Goal: Task Accomplishment & Management: Complete application form

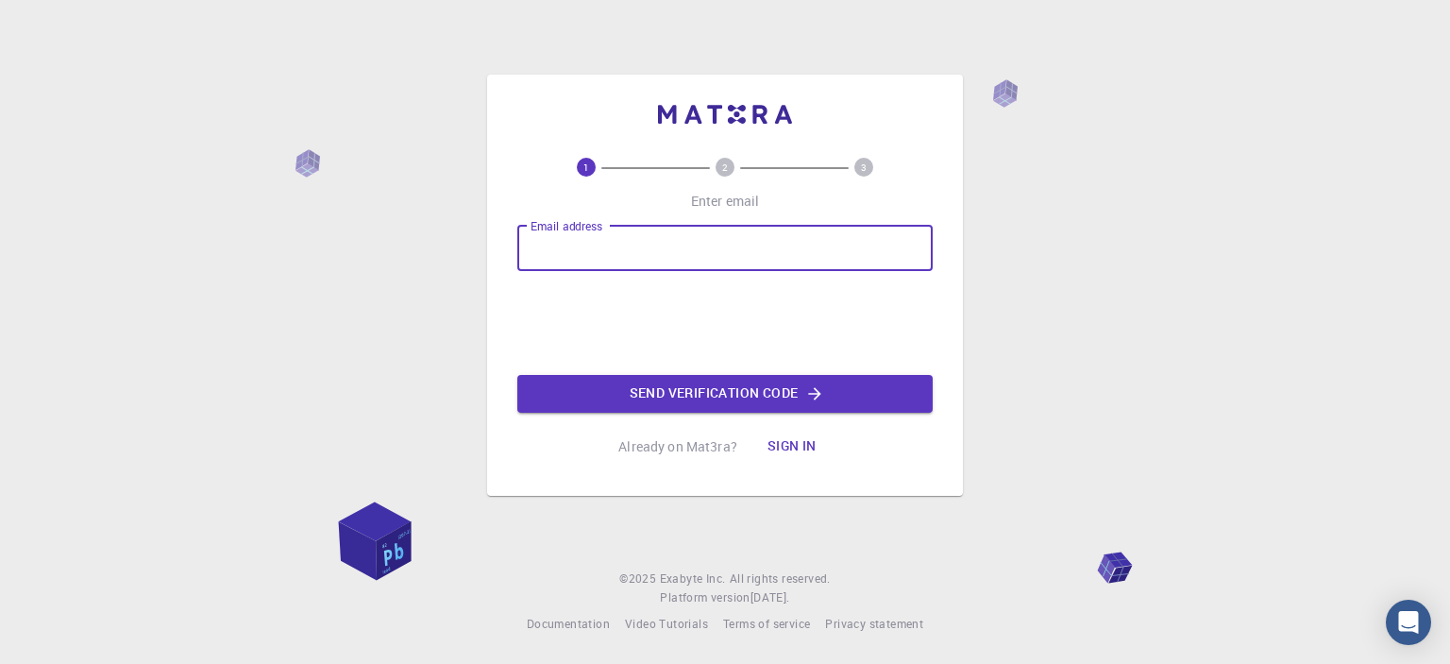
click at [578, 254] on input "Email address" at bounding box center [724, 248] width 415 height 45
type input "bollagb@outlook.com"
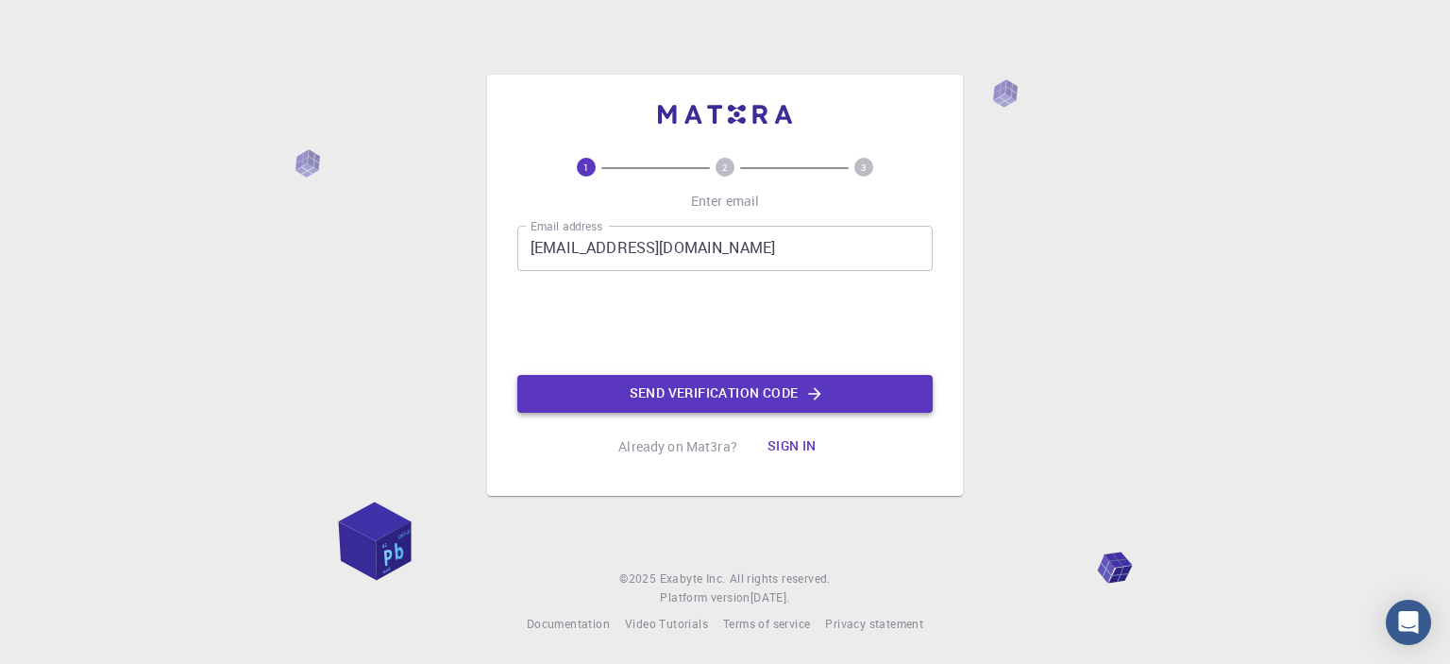
click at [656, 402] on button "Send verification code" at bounding box center [724, 394] width 415 height 38
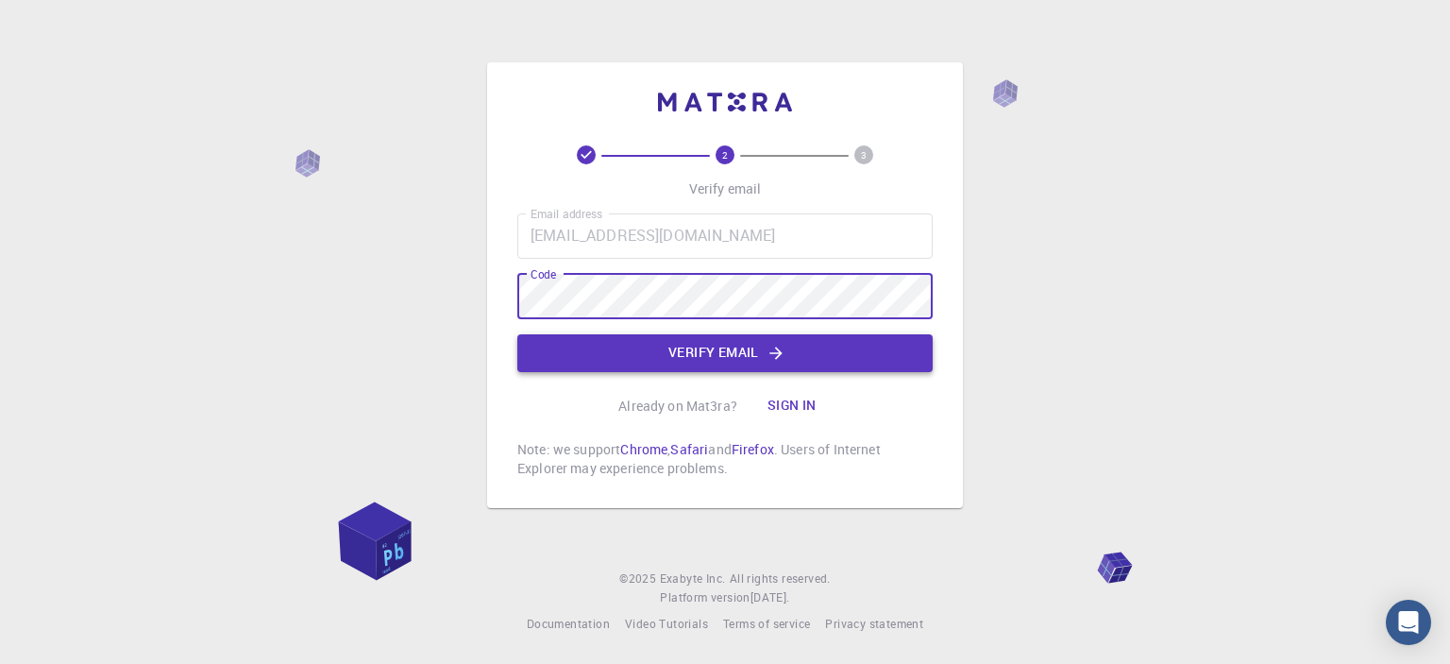
click at [657, 350] on button "Verify email" at bounding box center [724, 353] width 415 height 38
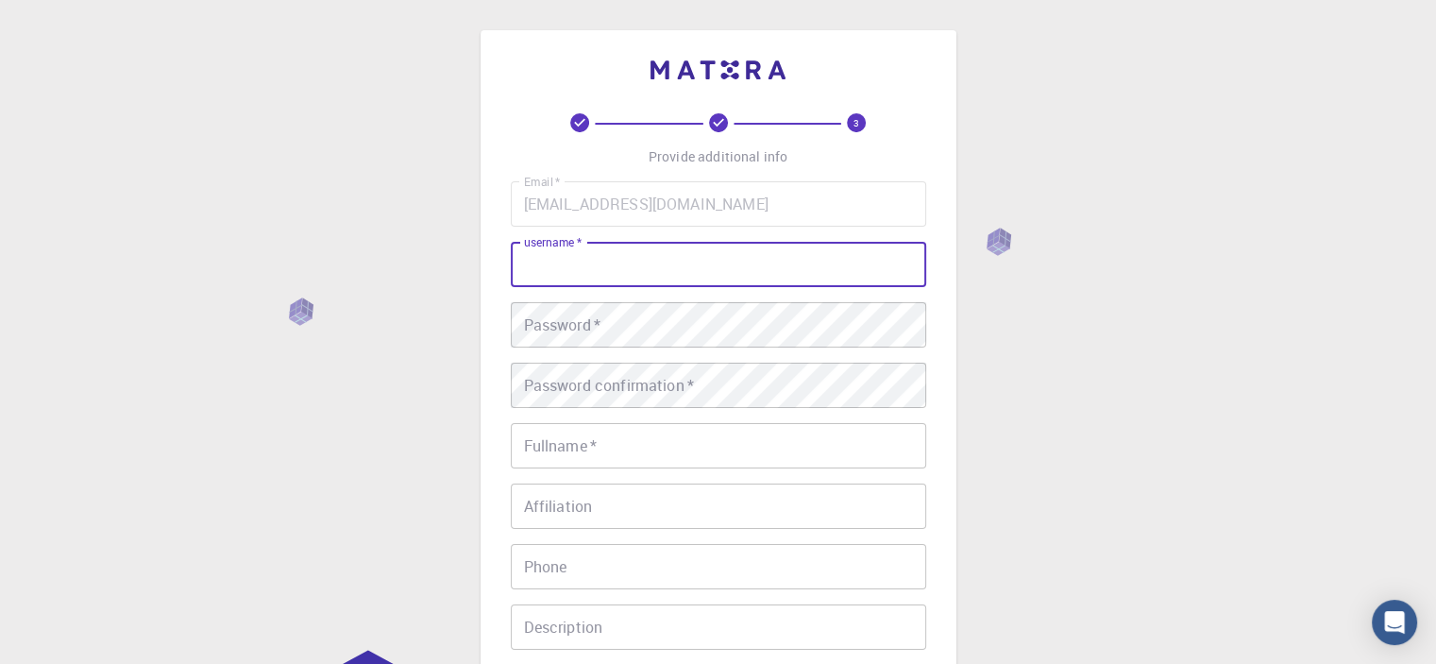
click at [581, 272] on input "username   *" at bounding box center [718, 264] width 415 height 45
type input "gita"
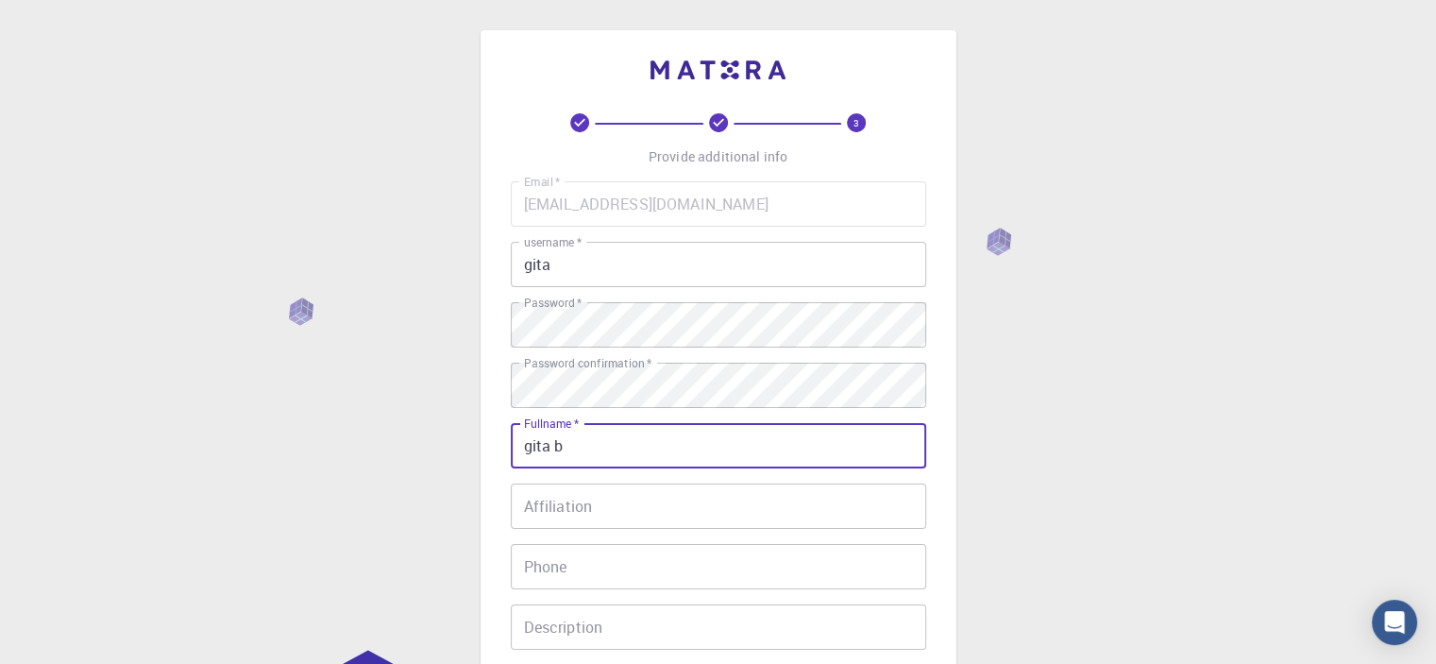
type input "gita b"
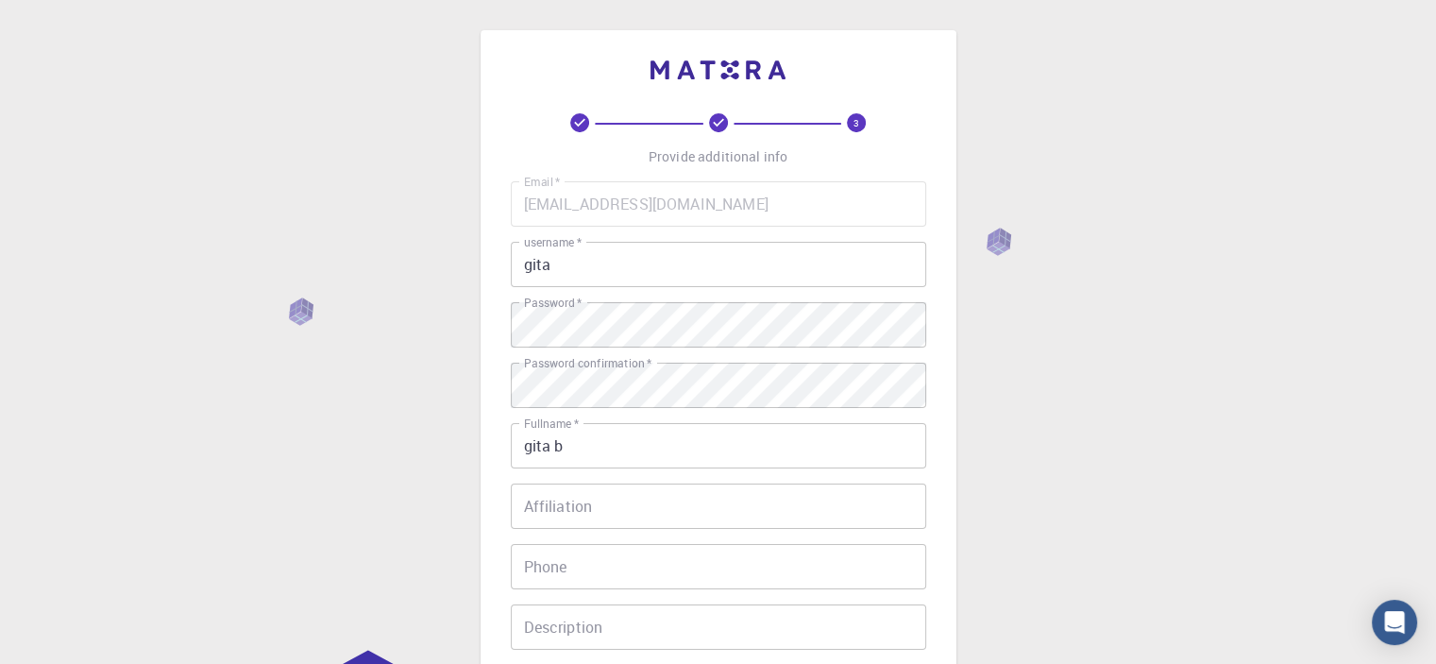
scroll to position [296, 0]
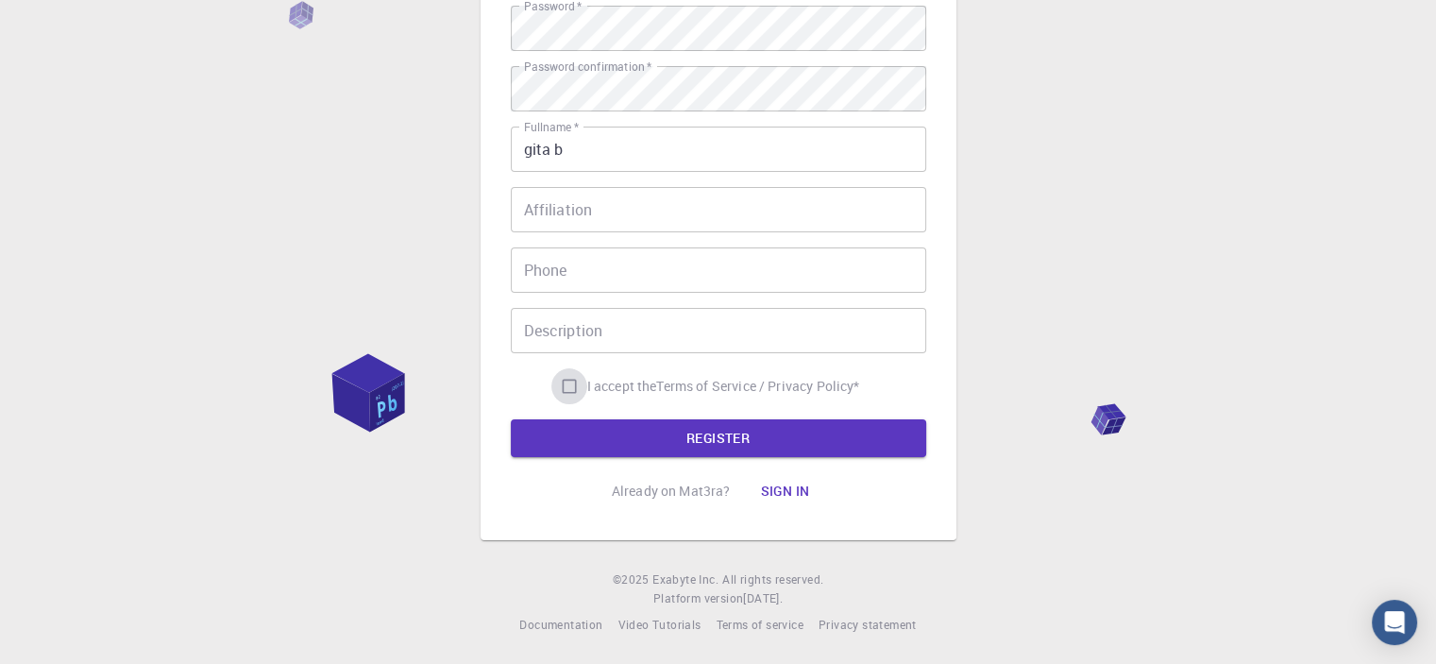
click at [558, 386] on input "I accept the Terms of Service / Privacy Policy *" at bounding box center [569, 386] width 36 height 36
checkbox input "true"
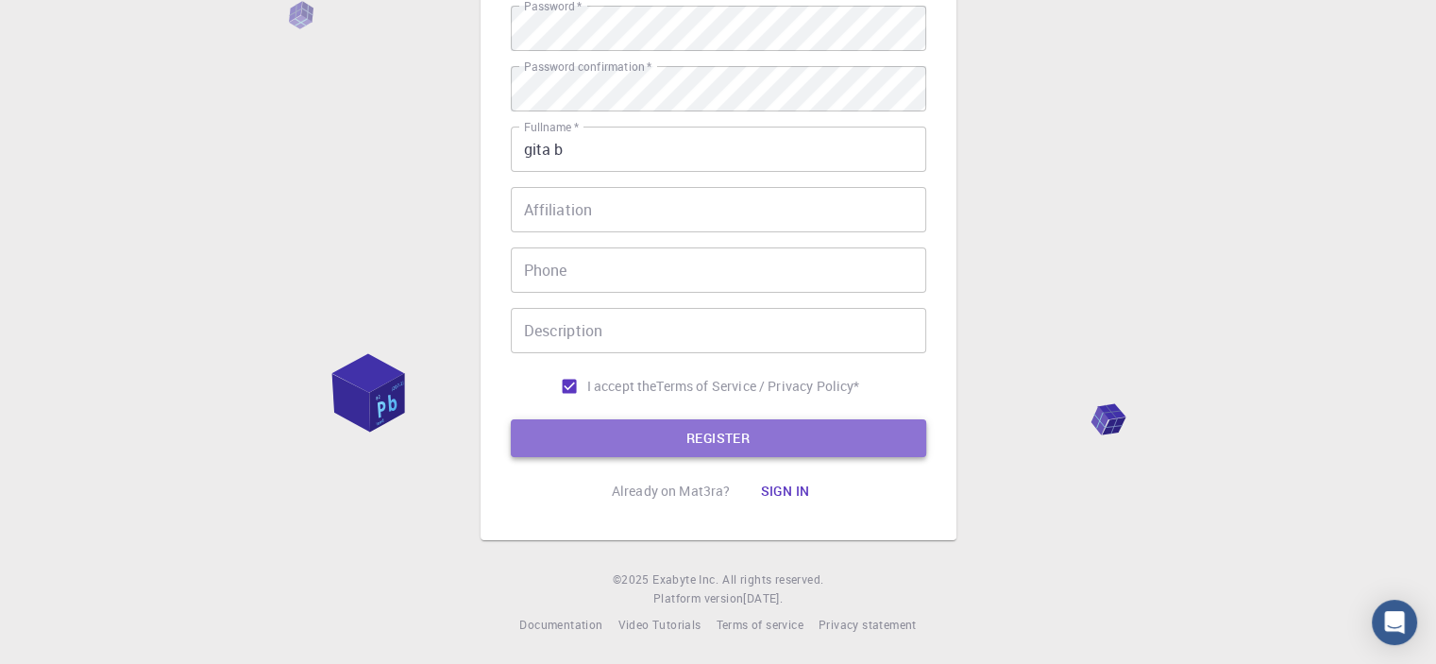
click at [668, 445] on button "REGISTER" at bounding box center [718, 438] width 415 height 38
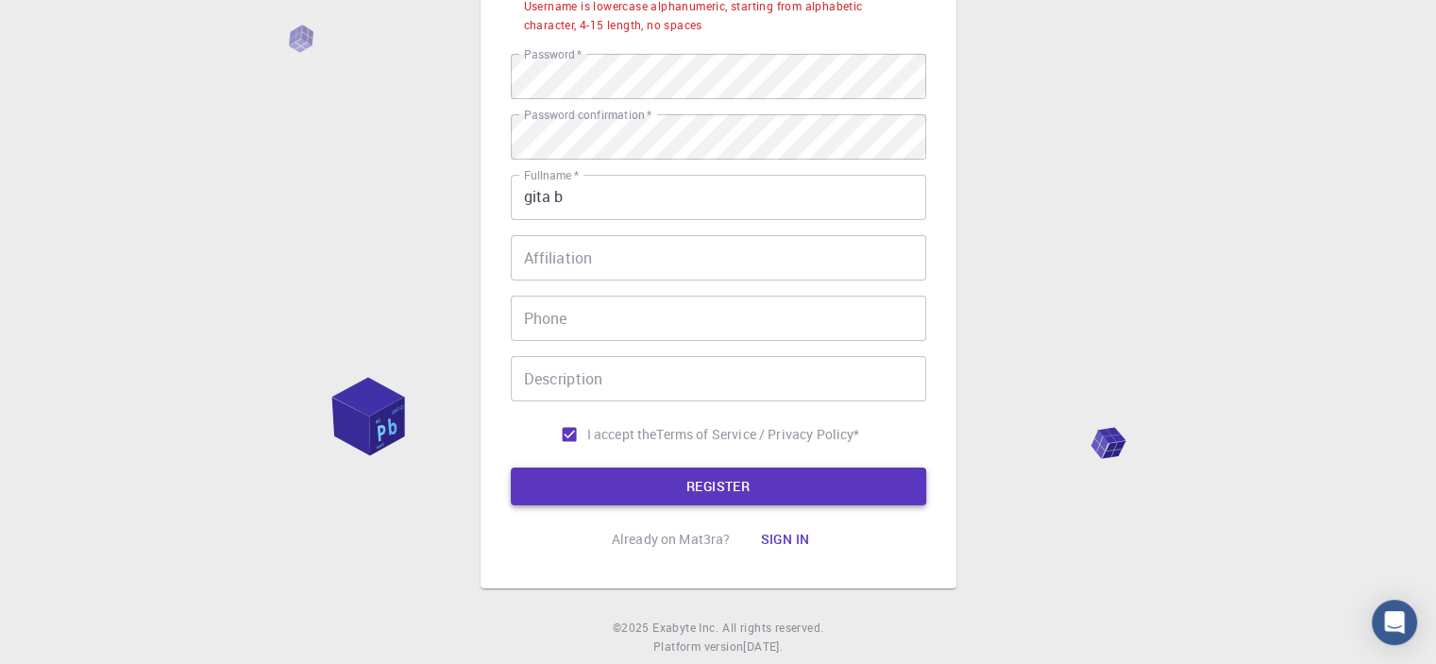
scroll to position [345, 0]
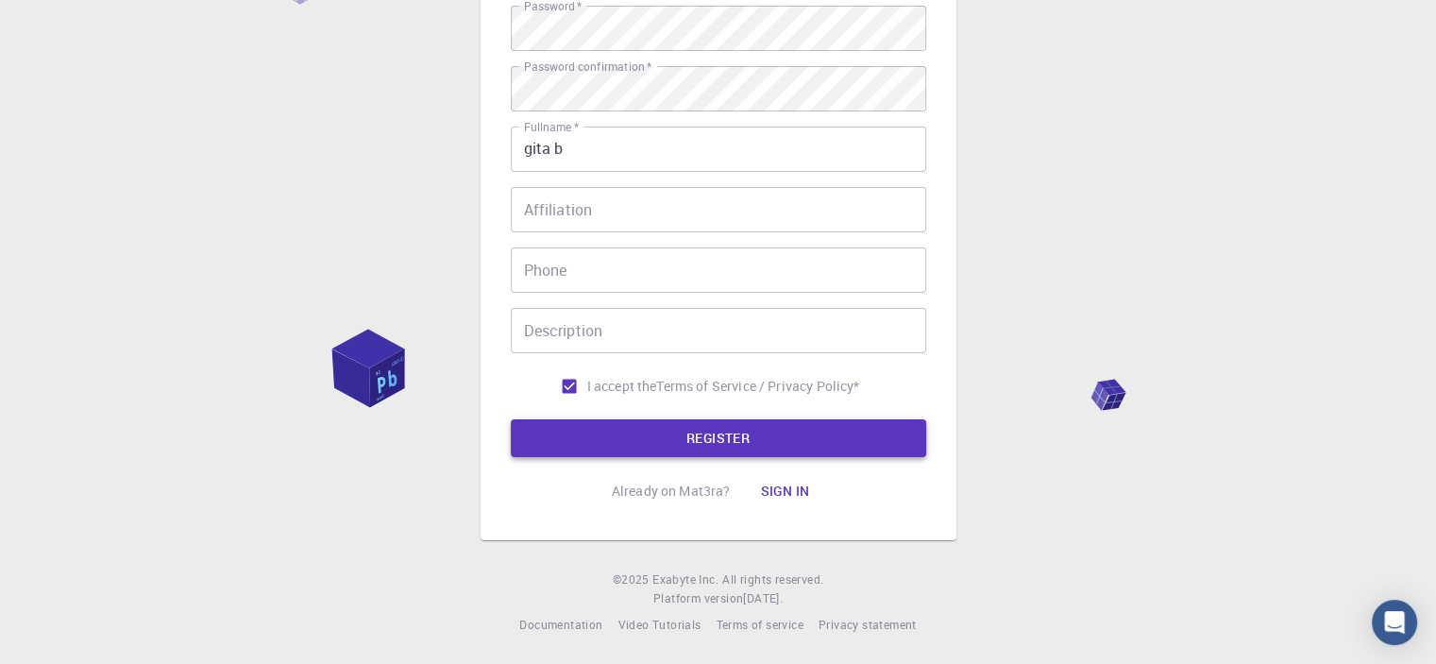
click at [717, 440] on button "REGISTER" at bounding box center [718, 438] width 415 height 38
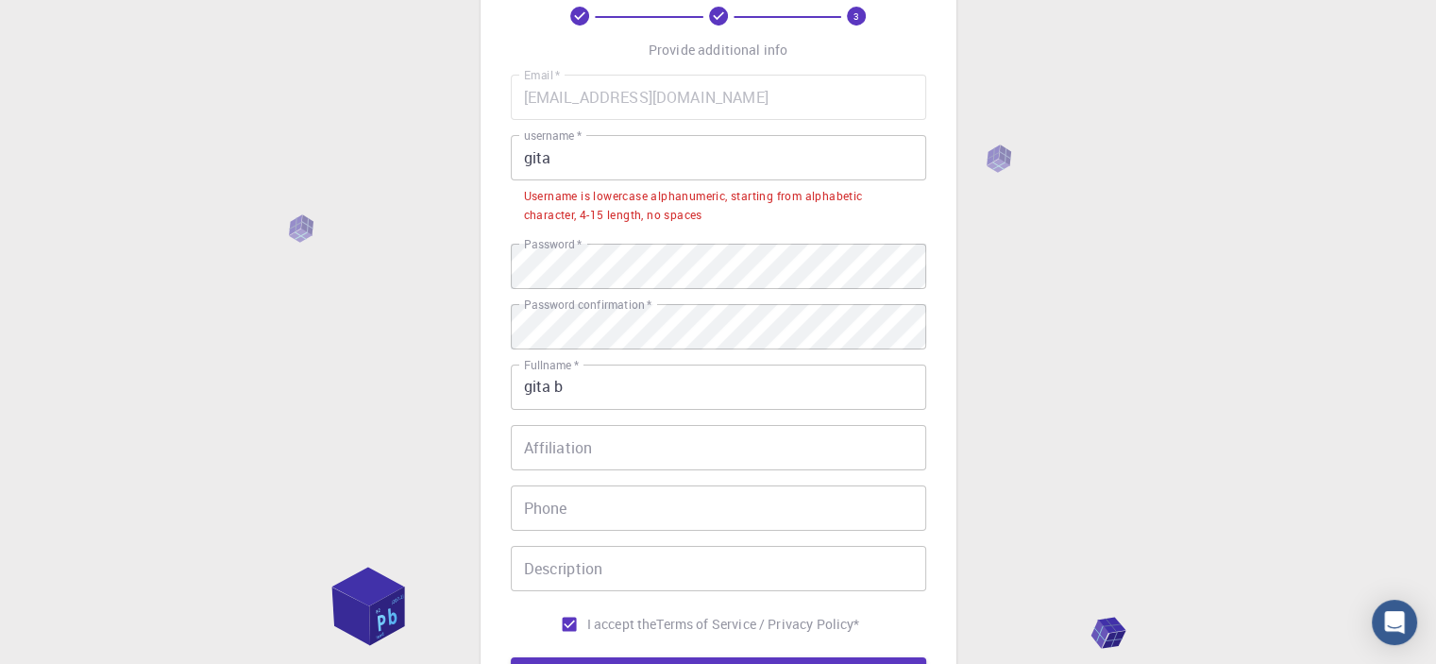
scroll to position [103, 0]
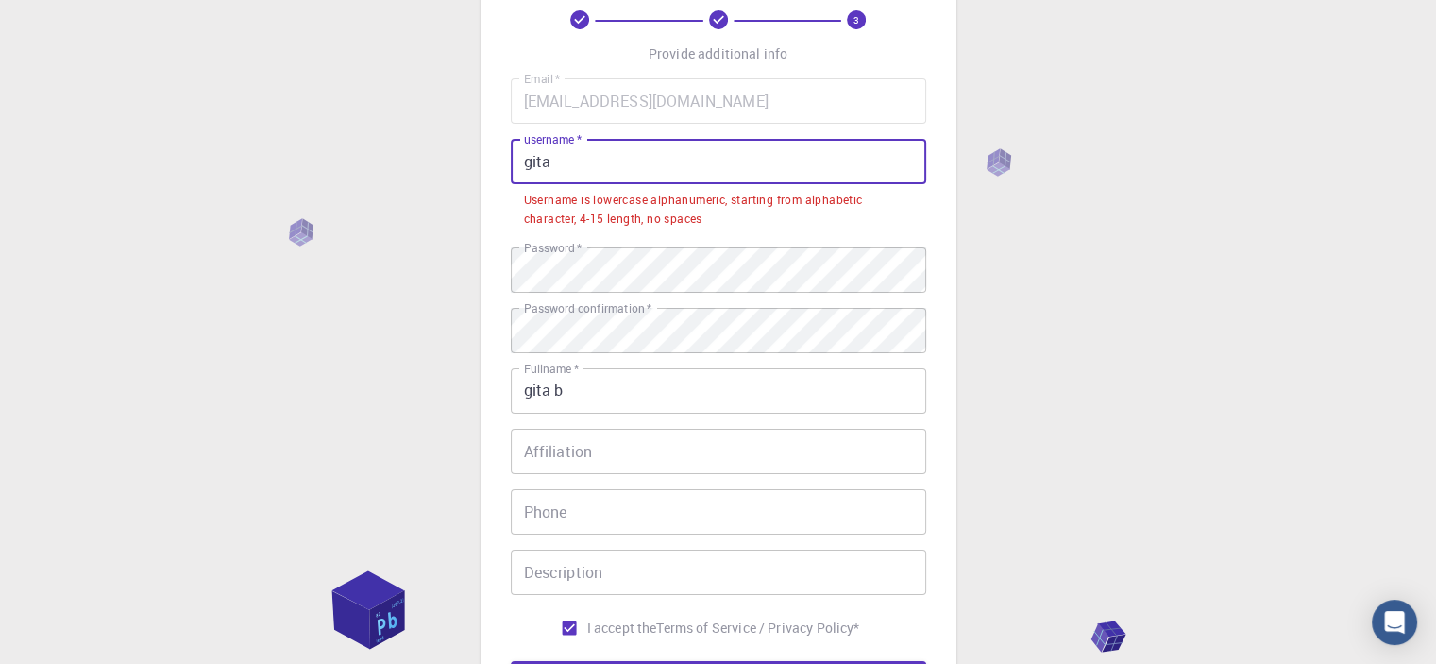
click at [569, 169] on input "gita" at bounding box center [718, 161] width 415 height 45
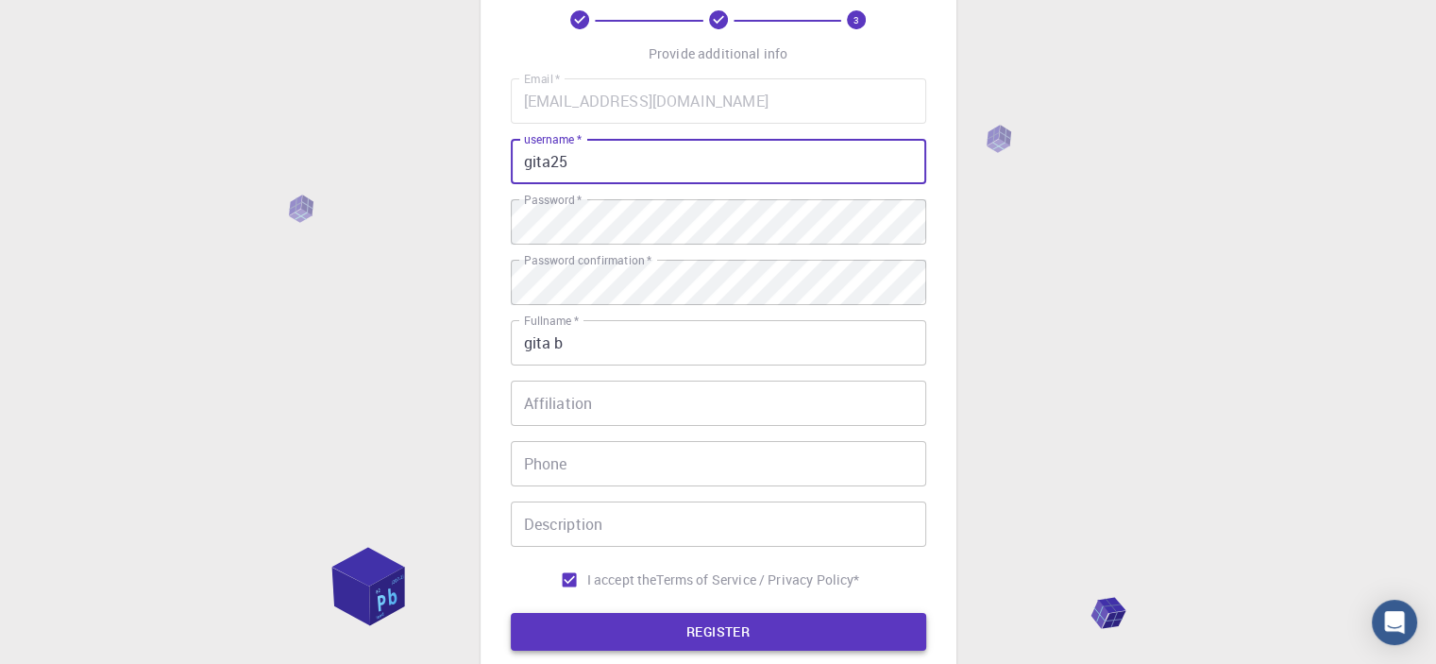
type input "gita25"
click at [734, 632] on button "REGISTER" at bounding box center [718, 632] width 415 height 38
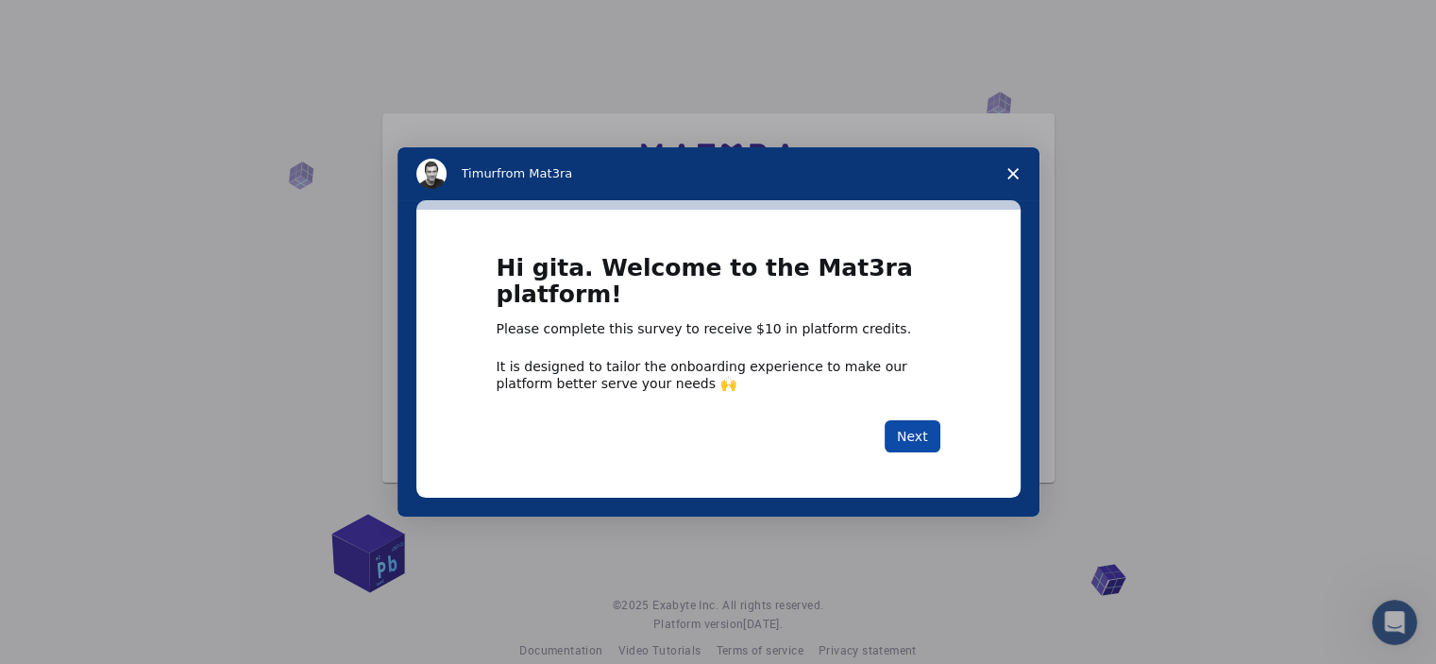
click at [923, 444] on button "Next" at bounding box center [912, 436] width 56 height 32
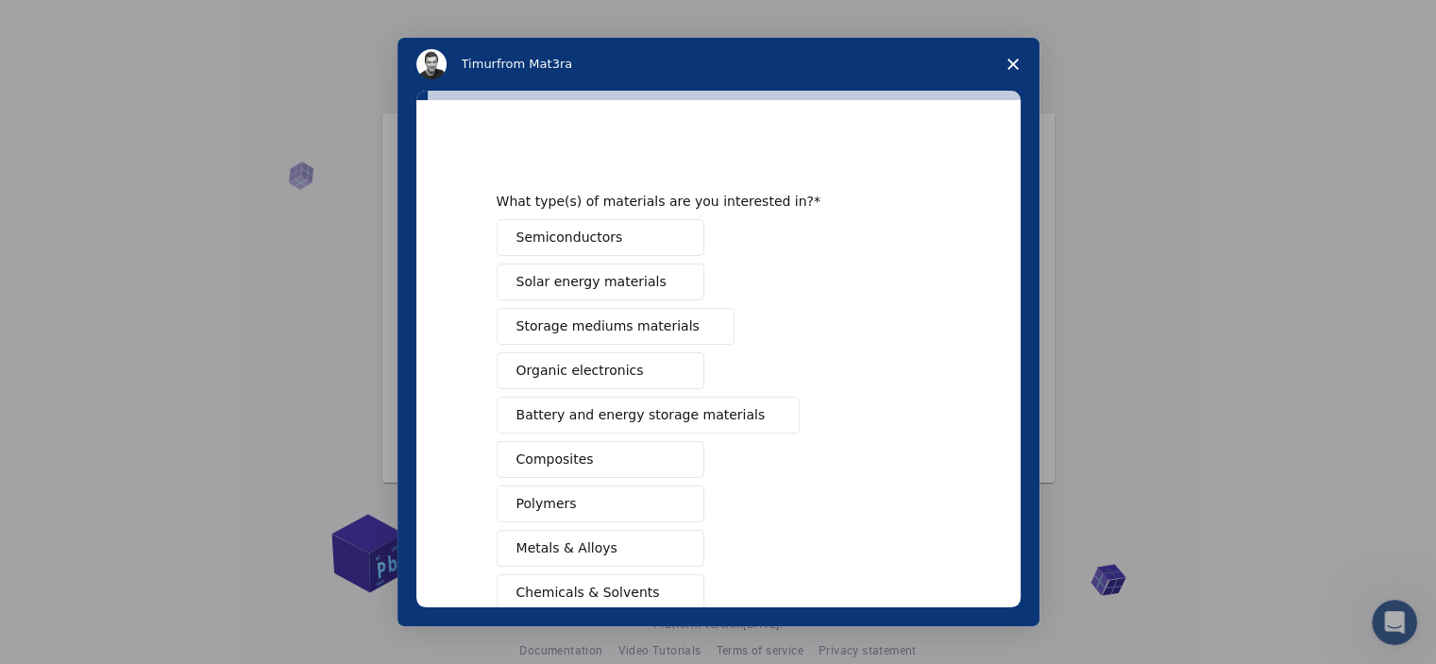
click at [1021, 513] on div "What type(s) of materials are you interested in? Semiconductors Solar energy ma…" at bounding box center [718, 358] width 642 height 535
click at [551, 378] on span "Organic electronics" at bounding box center [579, 371] width 127 height 20
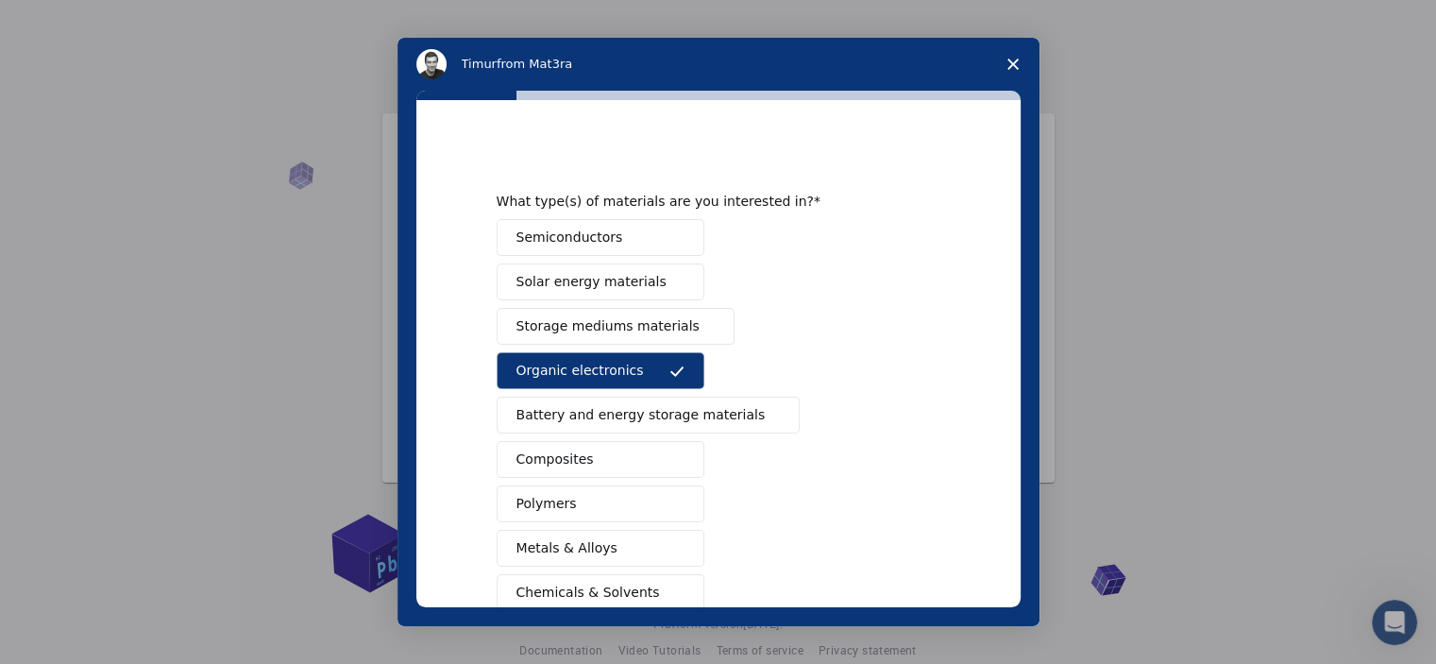
click at [563, 233] on span "Semiconductors" at bounding box center [569, 237] width 107 height 20
click at [572, 316] on span "Storage mediums materials" at bounding box center [607, 326] width 183 height 20
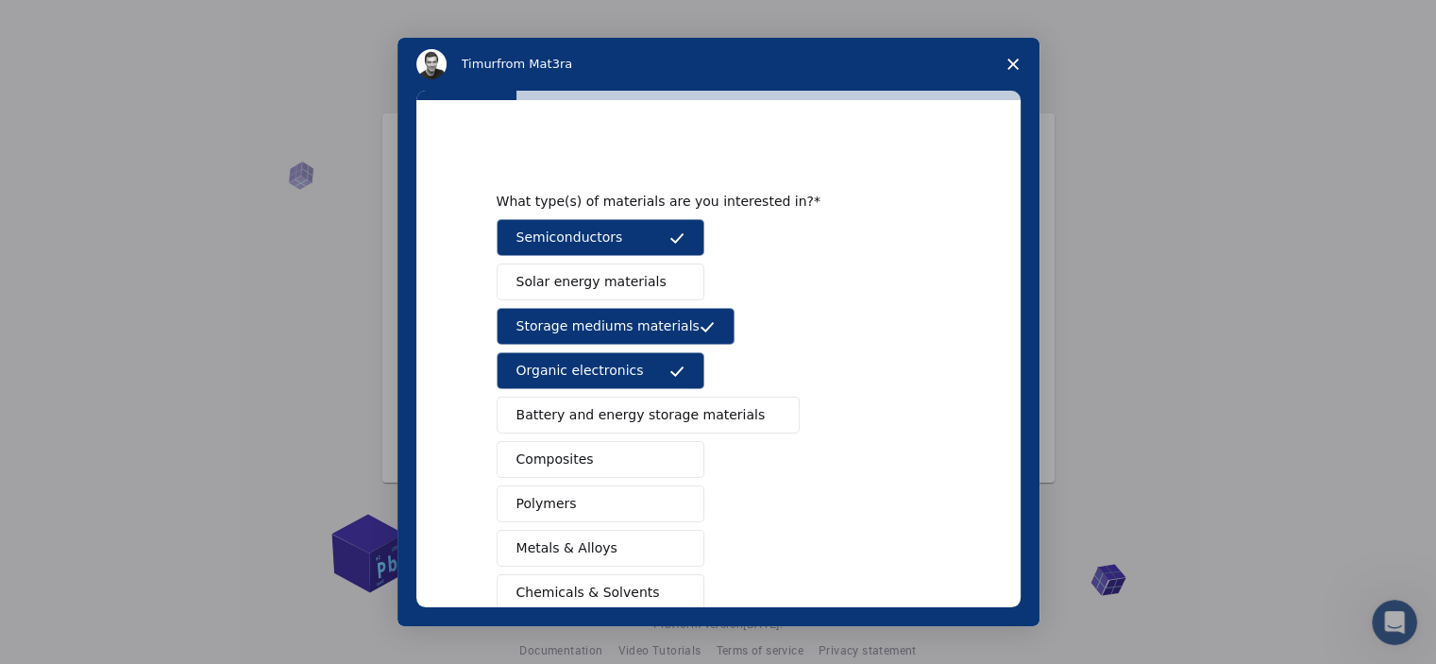
click at [581, 290] on span "Solar energy materials" at bounding box center [591, 282] width 150 height 20
click at [637, 281] on span "Solar energy materials" at bounding box center [591, 282] width 150 height 20
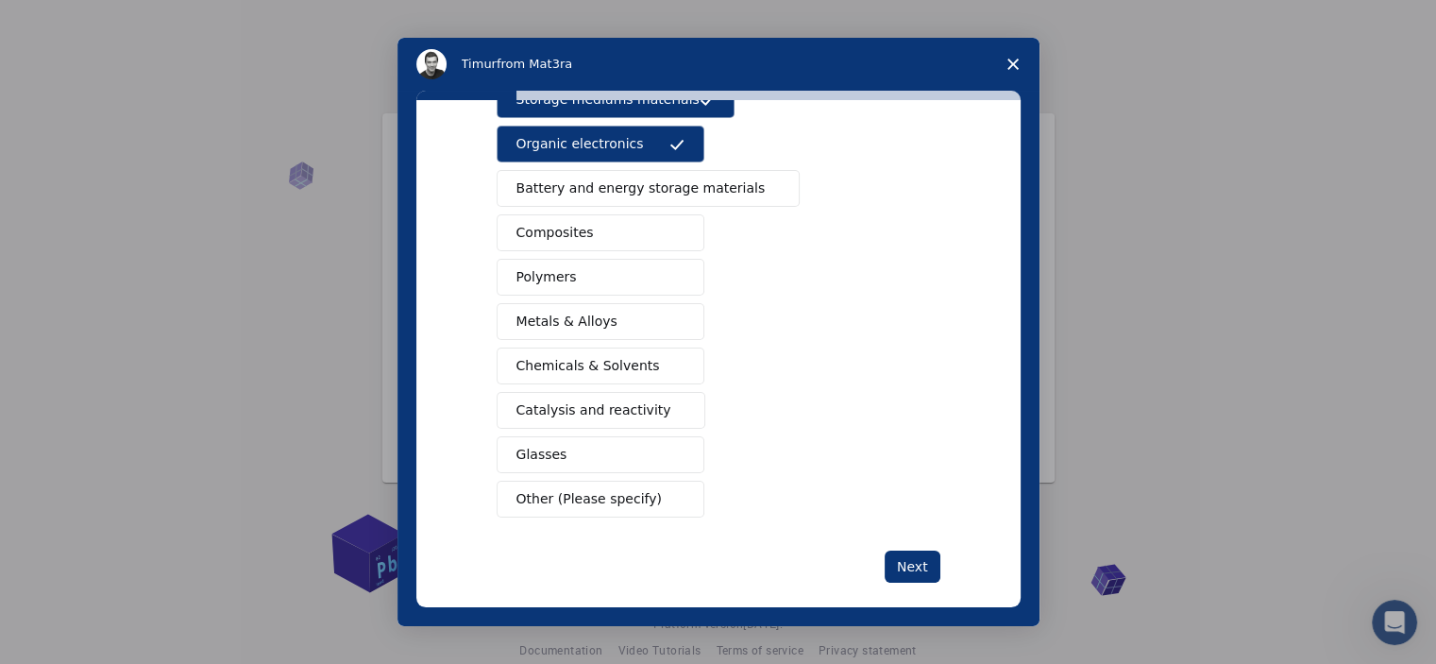
scroll to position [242, 0]
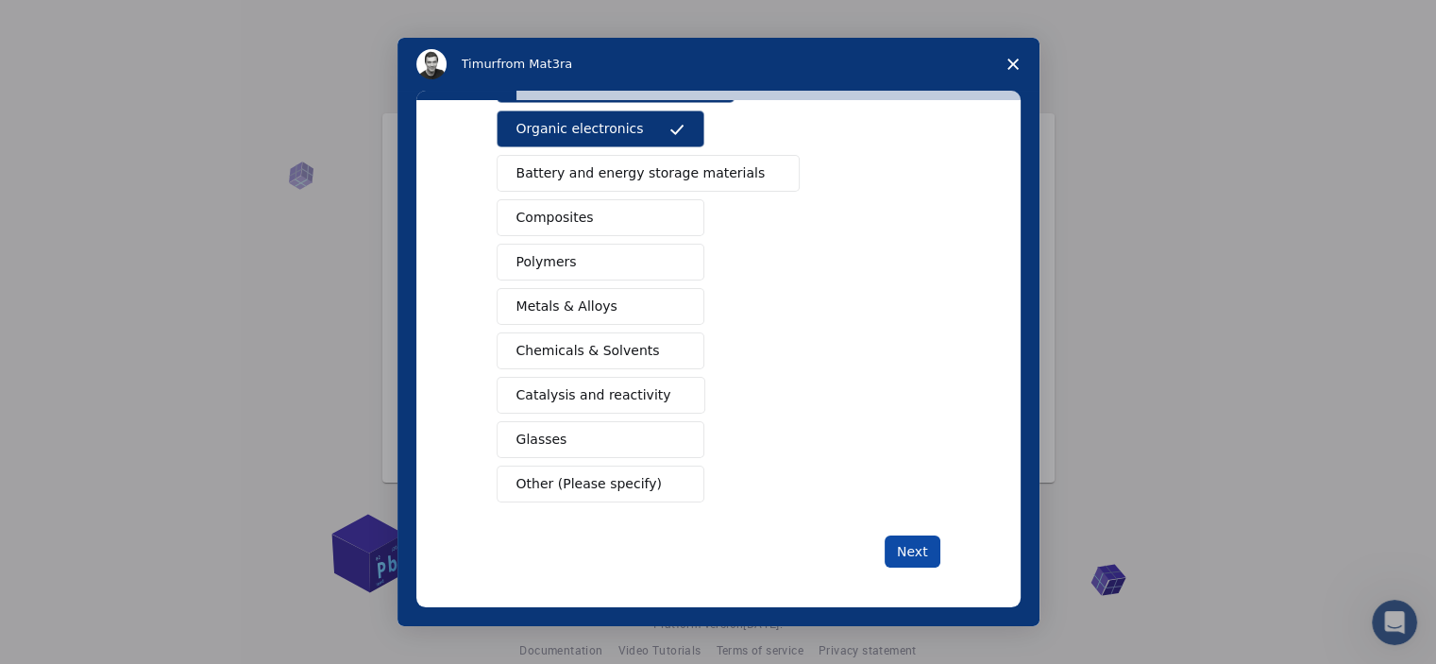
click at [896, 542] on button "Next" at bounding box center [912, 551] width 56 height 32
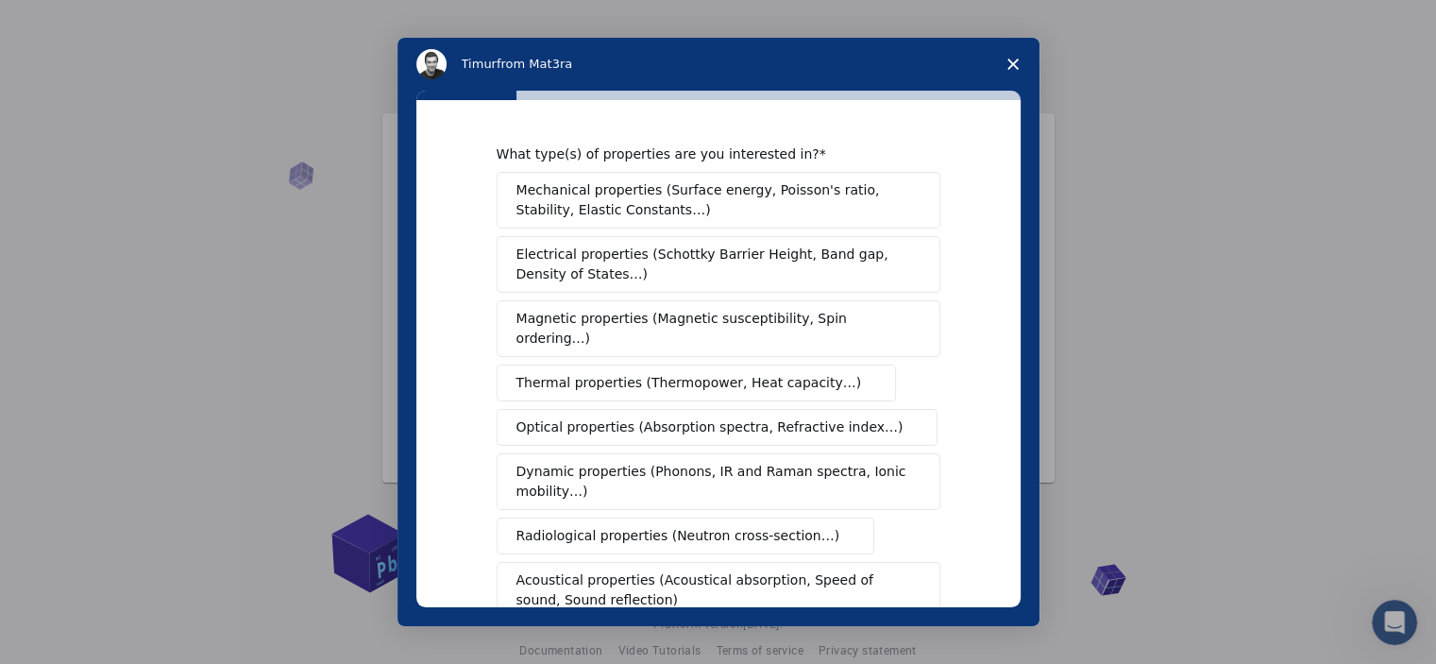
scroll to position [340, 0]
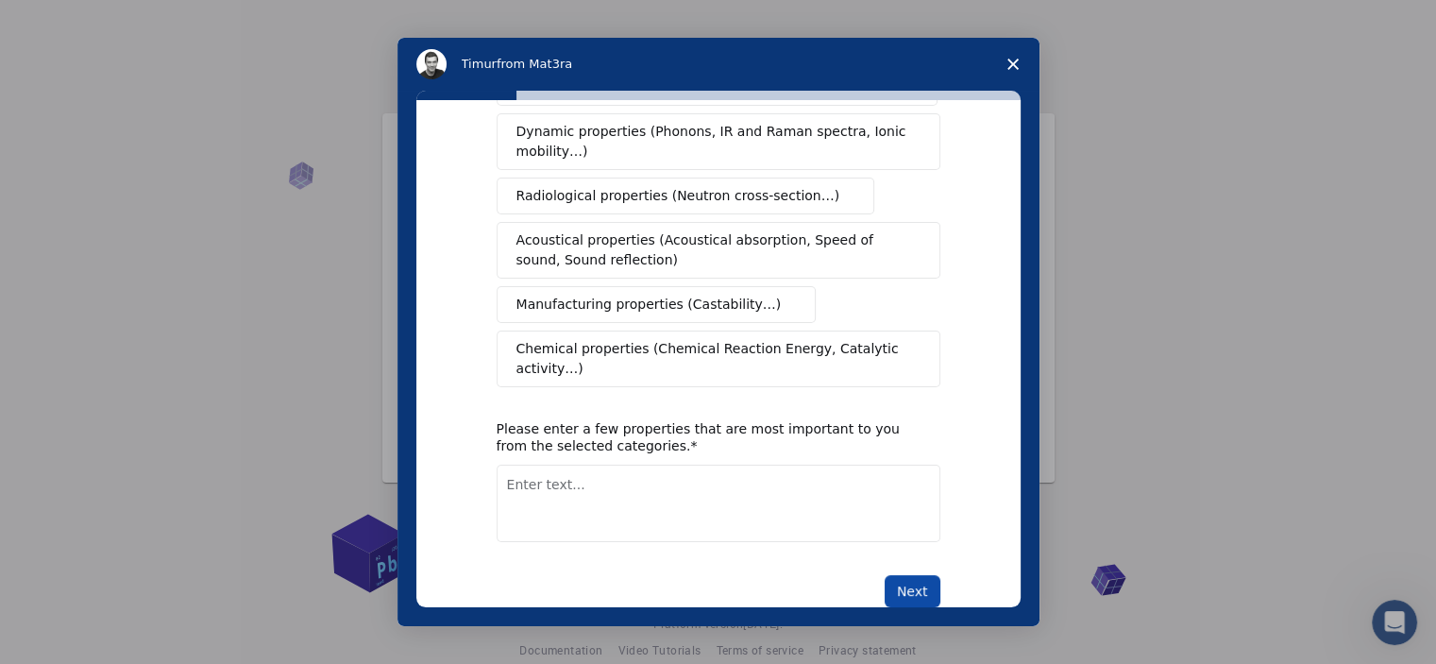
click at [918, 575] on button "Next" at bounding box center [912, 591] width 56 height 32
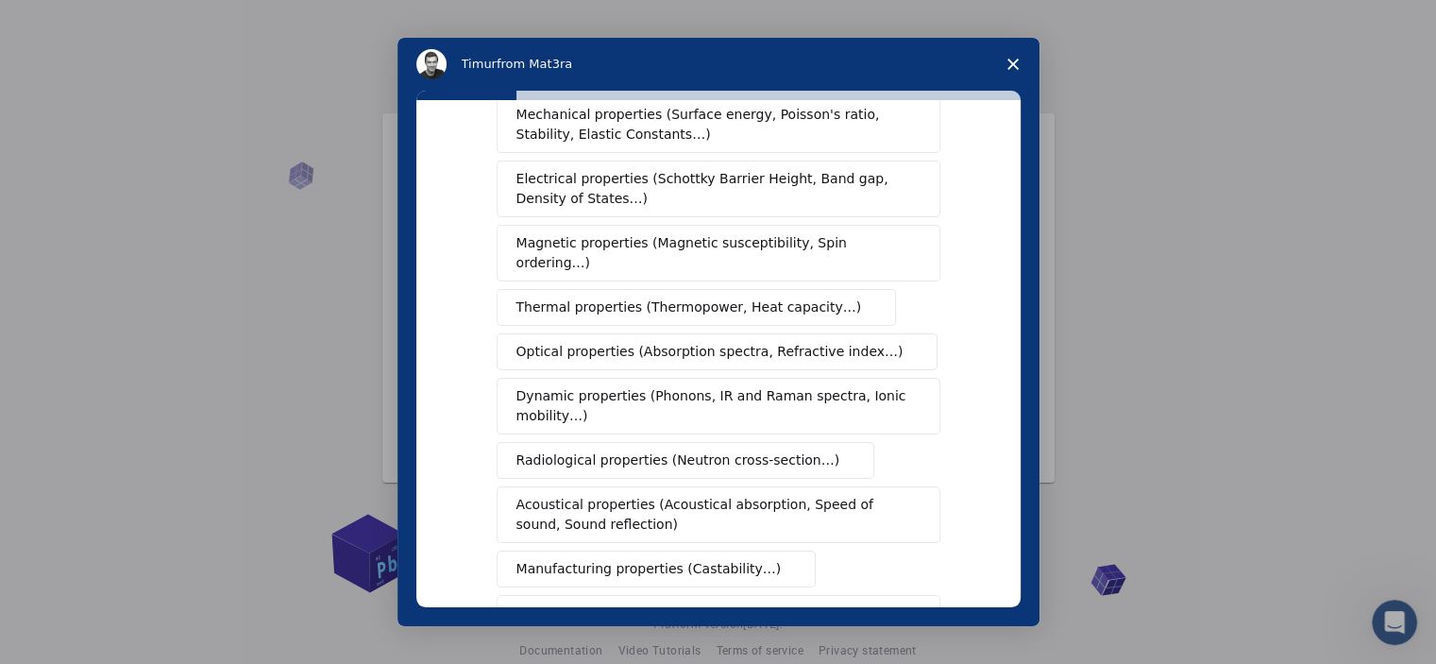
scroll to position [385, 0]
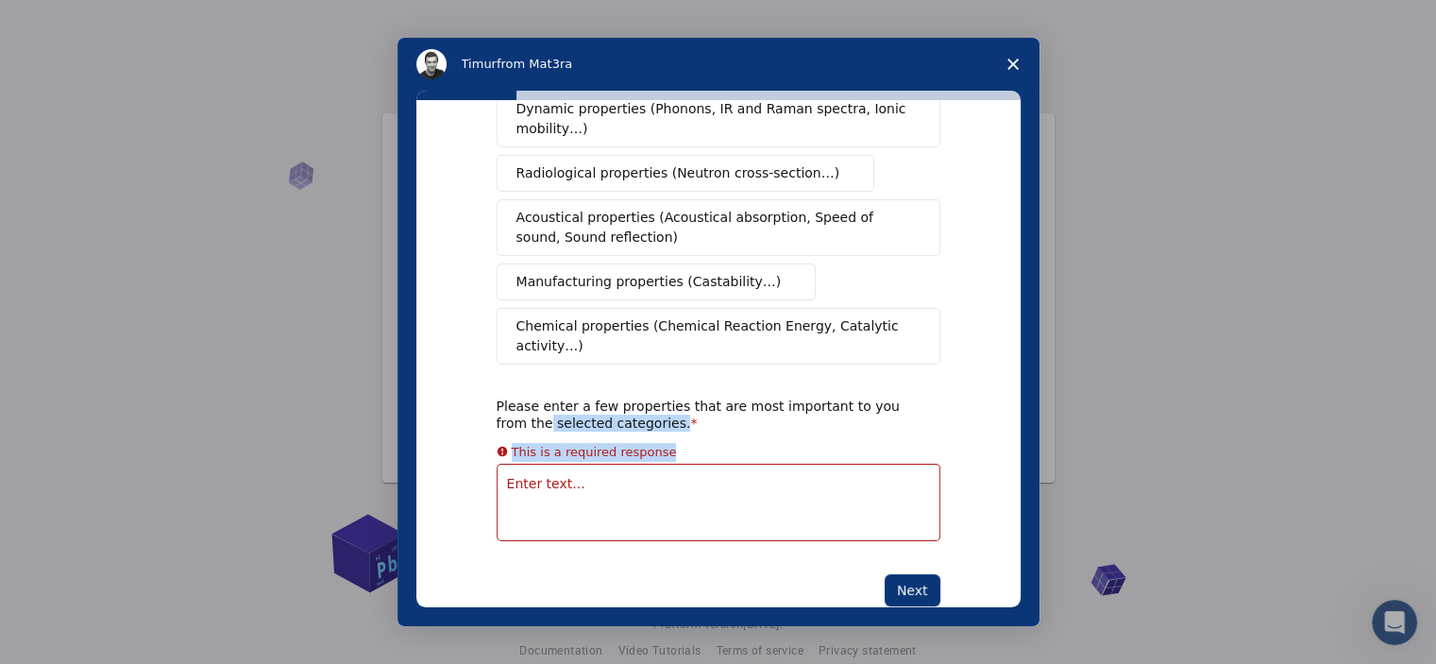
drag, startPoint x: 1005, startPoint y: 453, endPoint x: 971, endPoint y: 329, distance: 128.2
click at [971, 329] on div "What type(s) of properties are you interested in? This is a required response M…" at bounding box center [718, 353] width 604 height 507
click at [1007, 250] on div "What type(s) of properties are you interested in? This is a required response M…" at bounding box center [718, 353] width 604 height 507
click at [1027, 246] on div "What type(s) of properties are you interested in? This is a required response M…" at bounding box center [718, 358] width 642 height 535
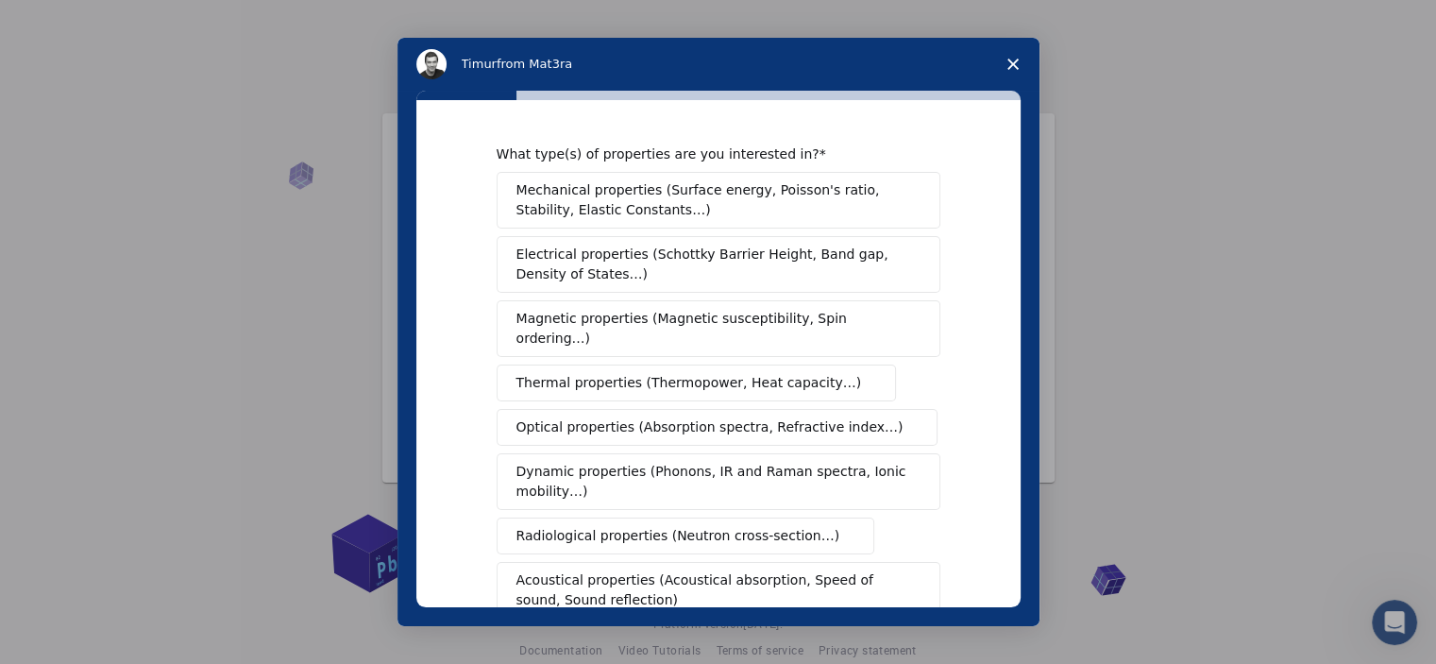
click at [762, 235] on div "Mechanical properties (Surface energy, Poisson's ratio, Stability, Elastic Cons…" at bounding box center [719, 449] width 444 height 555
click at [762, 236] on button "Electrical properties (Schottky Barrier Height, Band gap, Density of States…)" at bounding box center [719, 264] width 444 height 57
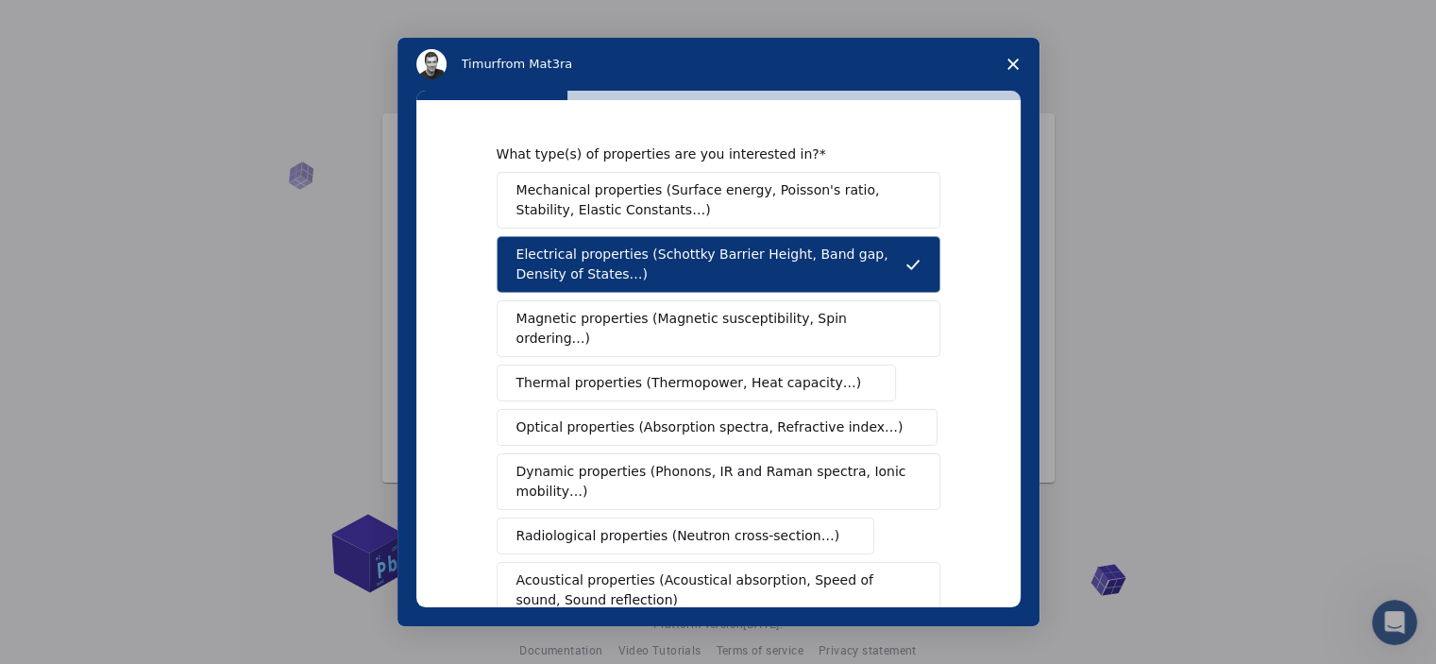
click at [748, 210] on span "Mechanical properties (Surface energy, Poisson's ratio, Stability, Elastic Cons…" at bounding box center [713, 200] width 394 height 40
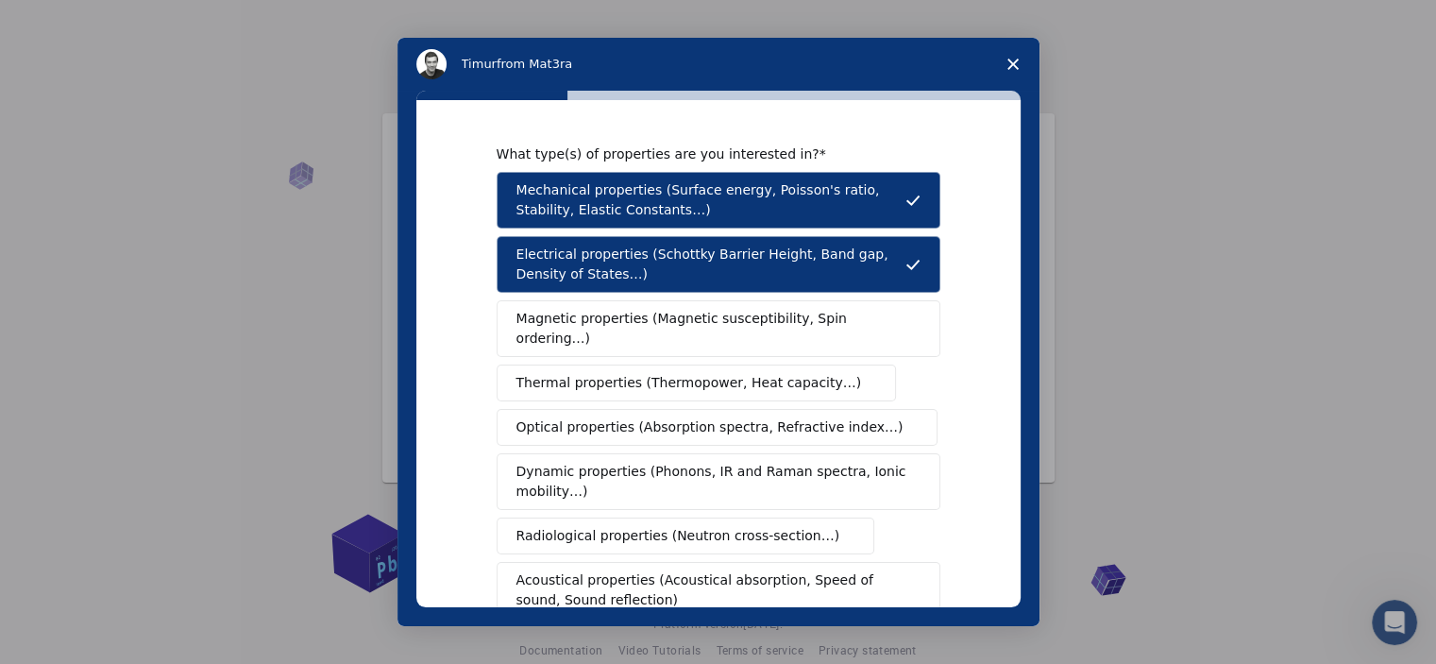
click at [733, 373] on span "Thermal properties (Thermopower, Heat capacity…)" at bounding box center [688, 383] width 345 height 20
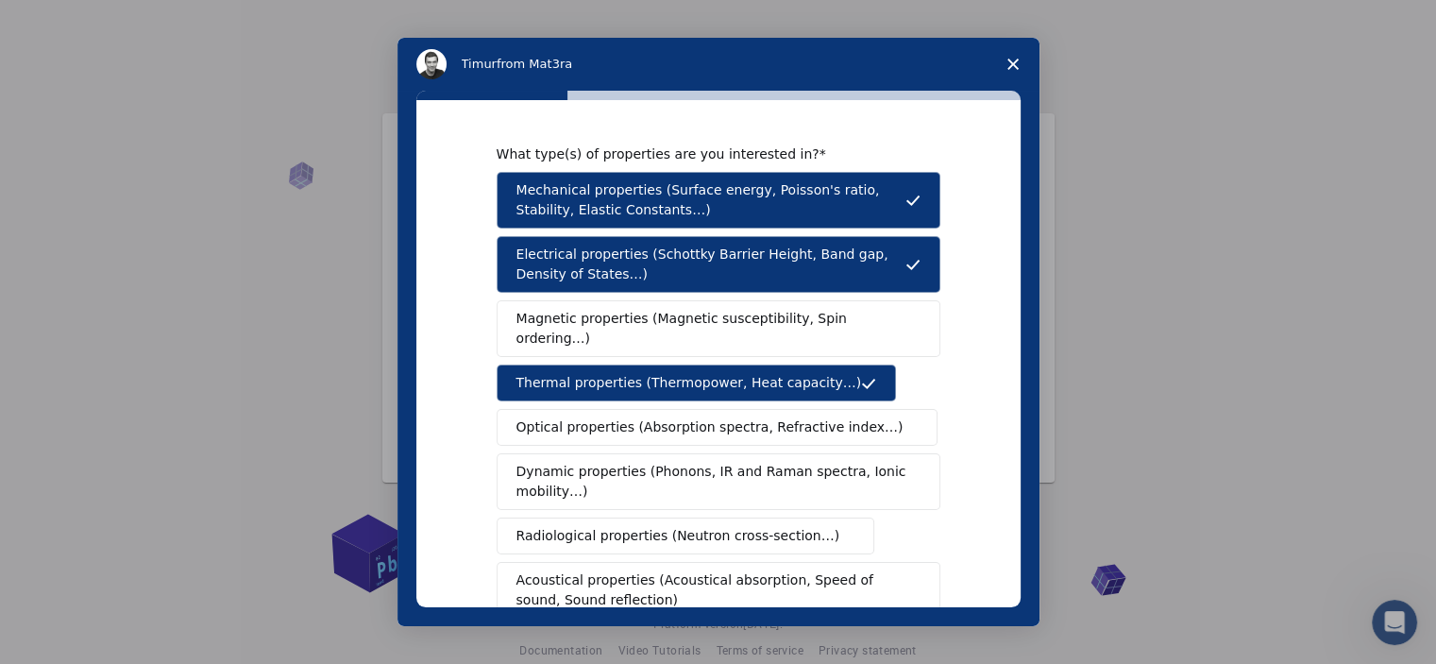
click at [710, 418] on button "Optical properties (Absorption spectra, Refractive index…)" at bounding box center [718, 427] width 442 height 37
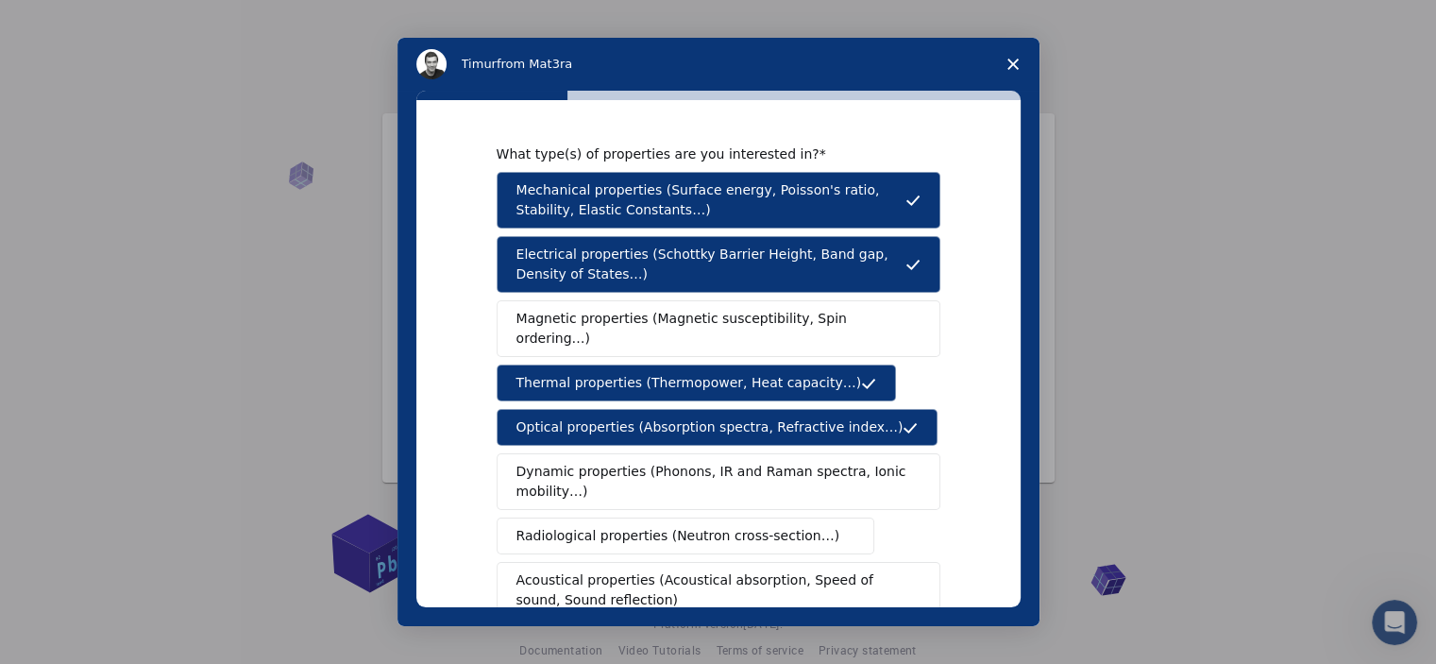
click at [706, 462] on span "Dynamic properties (Phonons, IR and Raman spectra, Ionic mobility…)" at bounding box center [712, 482] width 392 height 40
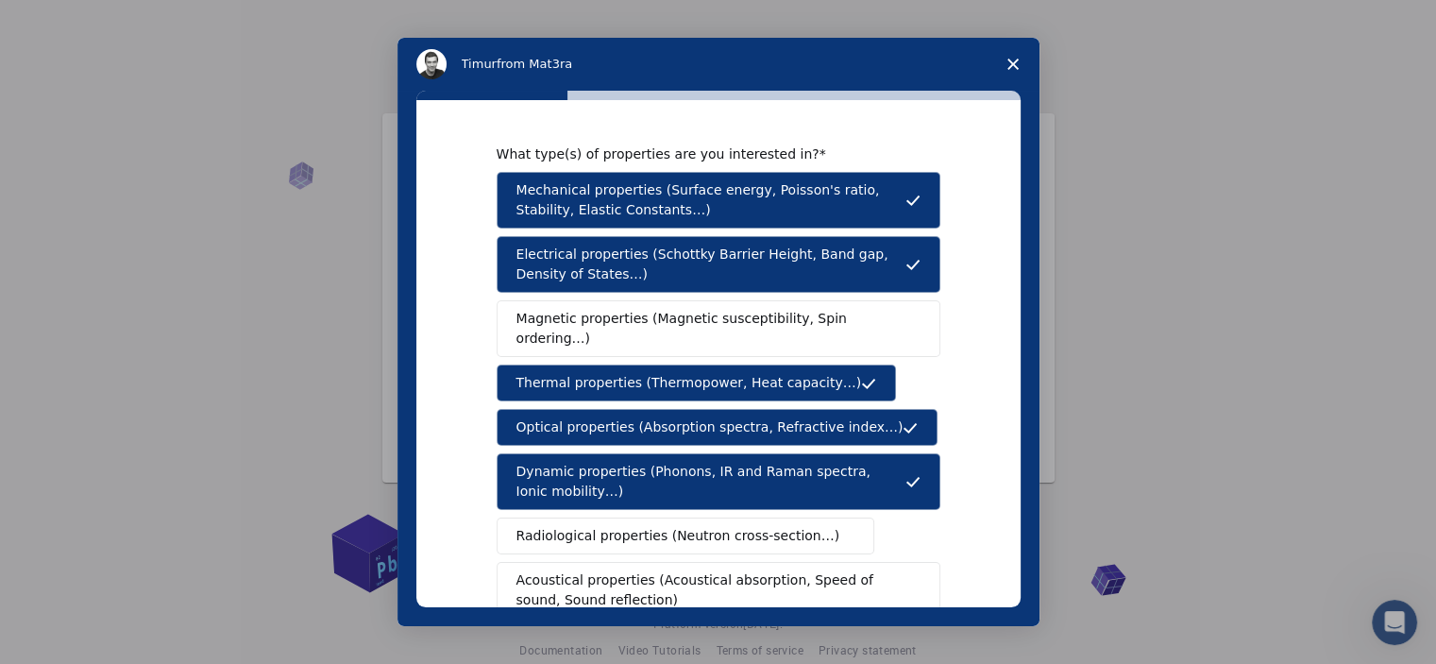
click at [745, 526] on span "Radiological properties (Neutron cross-section…)" at bounding box center [678, 536] width 324 height 20
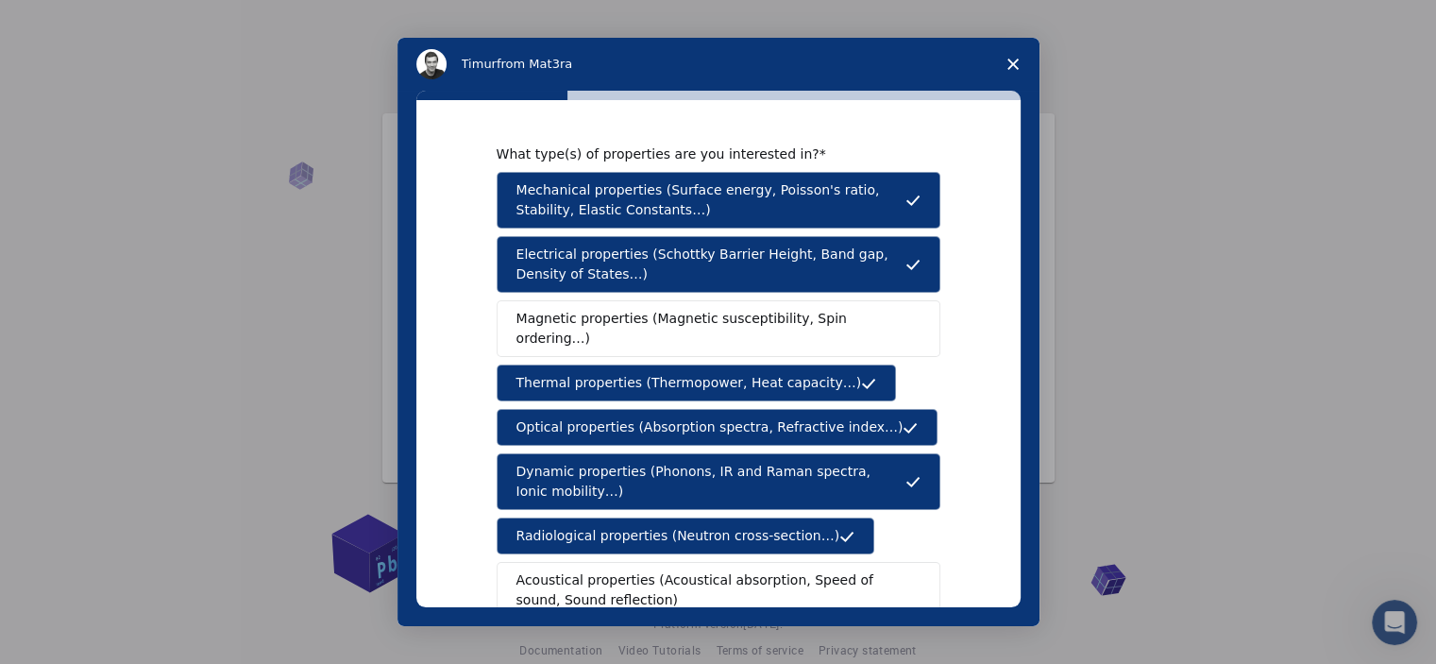
click at [804, 570] on span "Acoustical properties (Acoustical absorption, Speed of sound, Sound reflection)" at bounding box center [712, 590] width 393 height 40
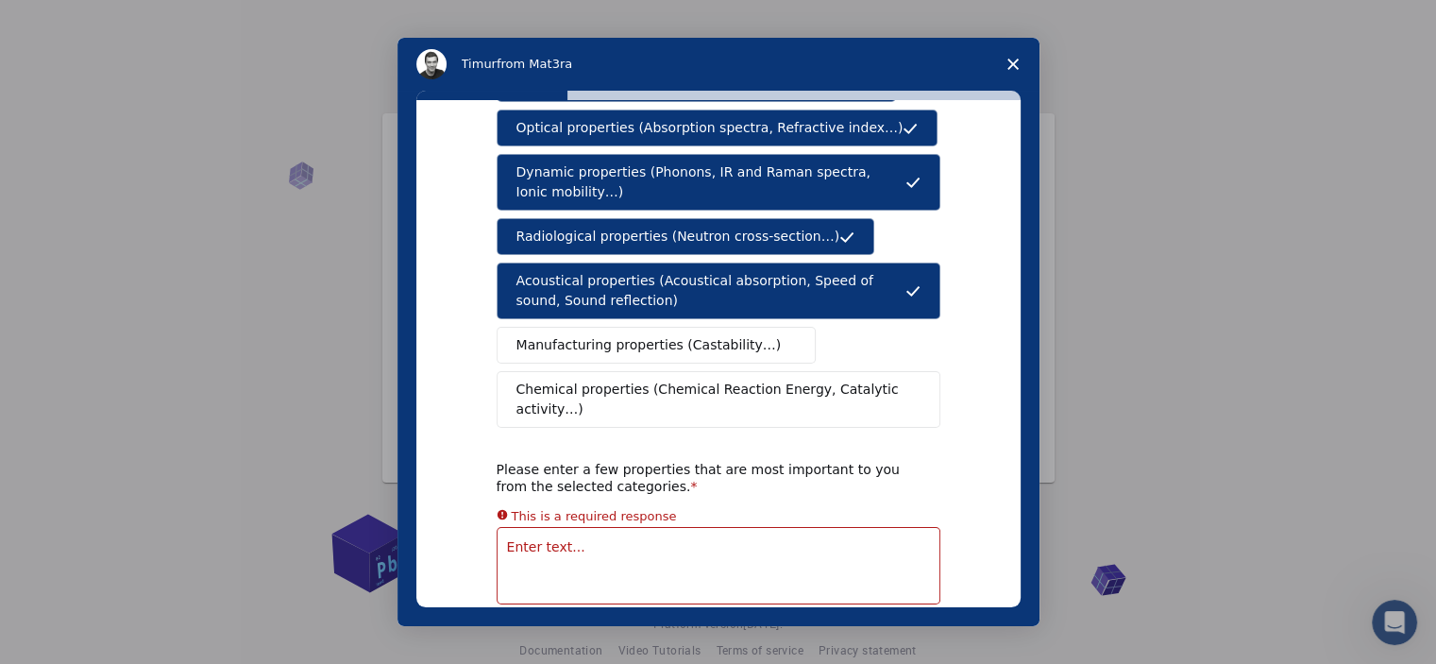
scroll to position [362, 0]
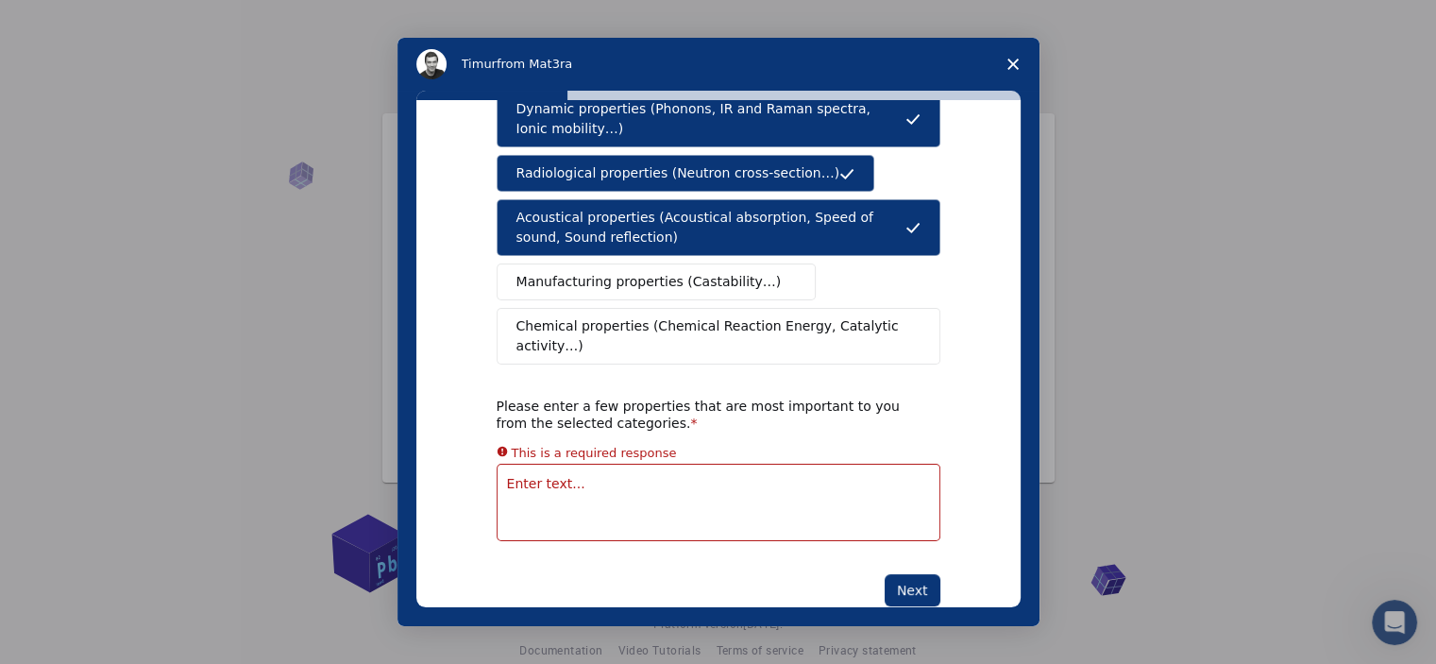
click at [918, 524] on div "What type(s) of properties are you interested in? Mechanical properties (Surfac…" at bounding box center [719, 194] width 444 height 823
click at [916, 574] on button "Next" at bounding box center [912, 590] width 56 height 32
click at [714, 463] on textarea "Enter text..." at bounding box center [719, 501] width 444 height 77
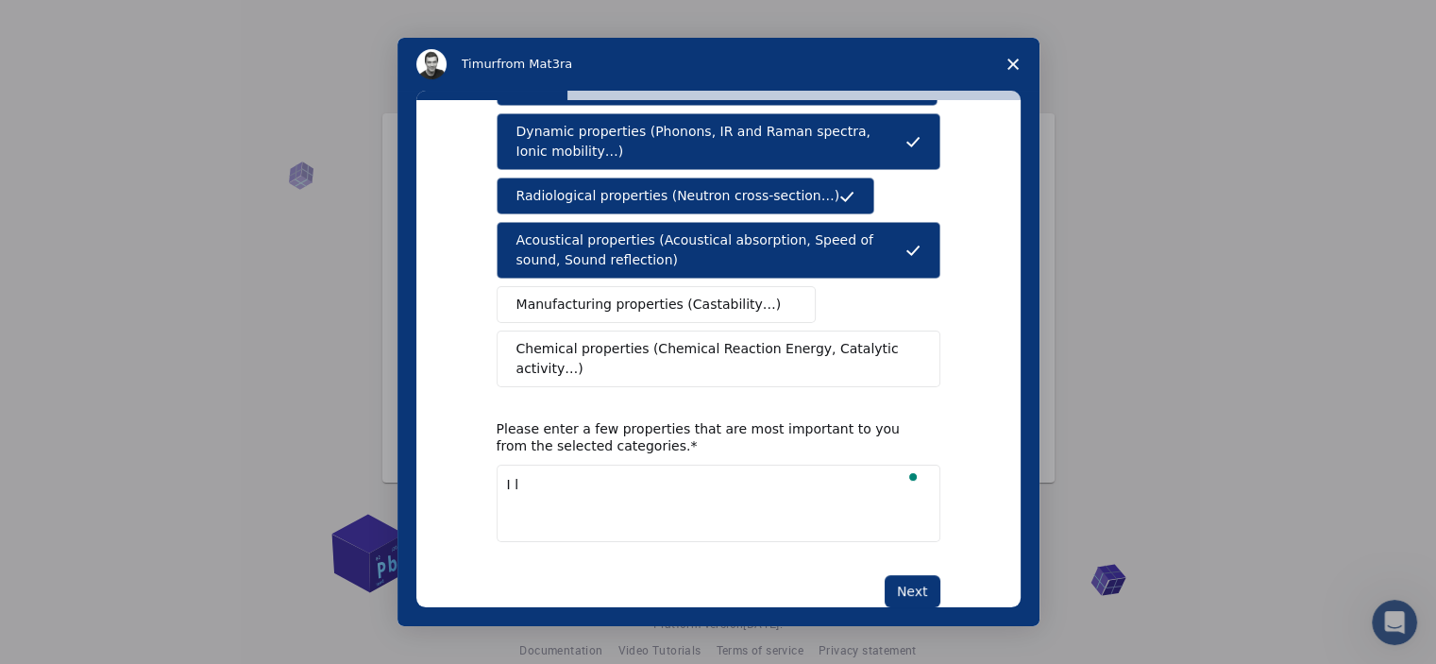
scroll to position [340, 0]
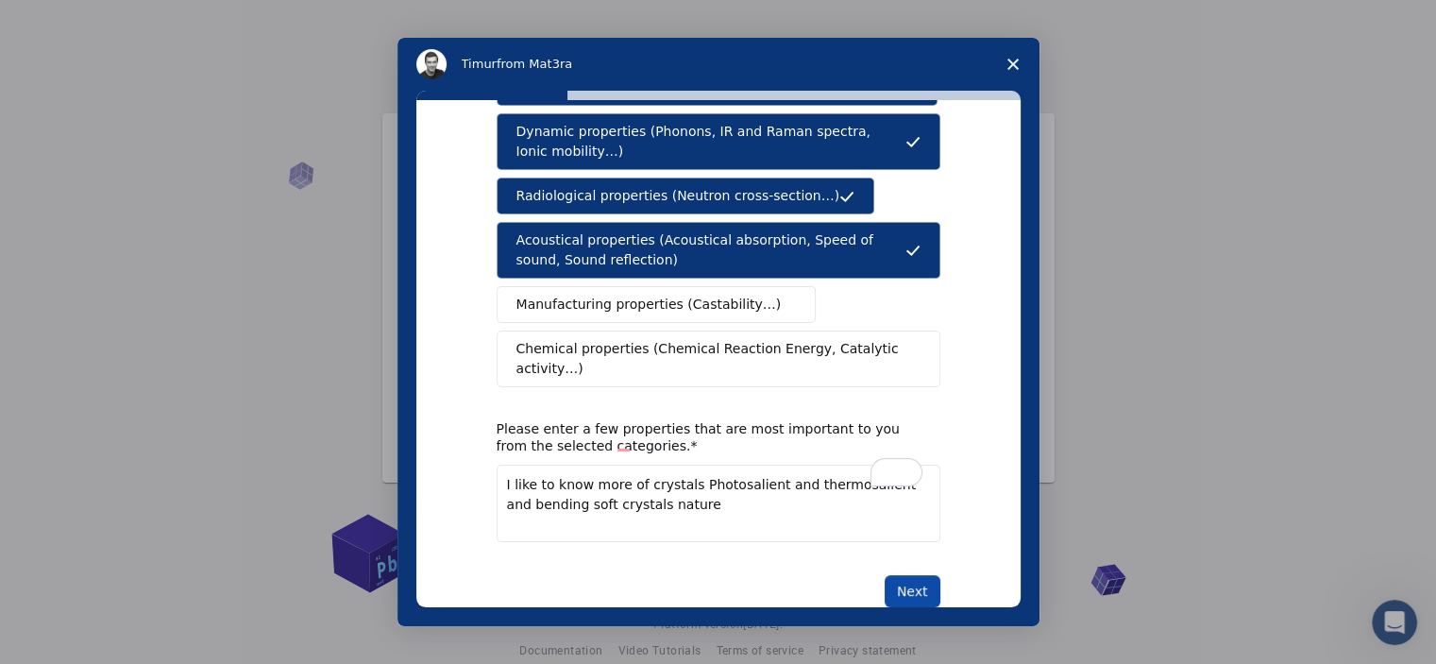
type textarea "I like to know more of crystals Photosalient and thermosalient and bending soft…"
click at [910, 575] on button "Next" at bounding box center [912, 591] width 56 height 32
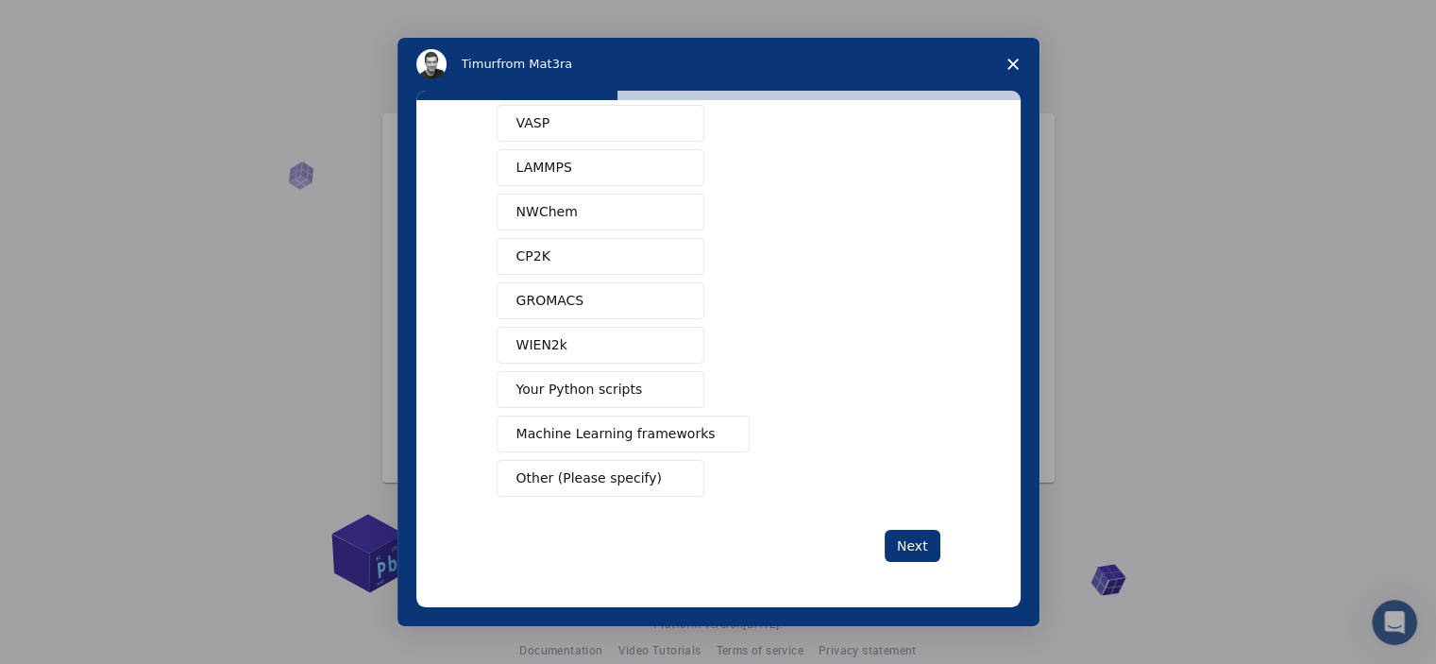
scroll to position [0, 0]
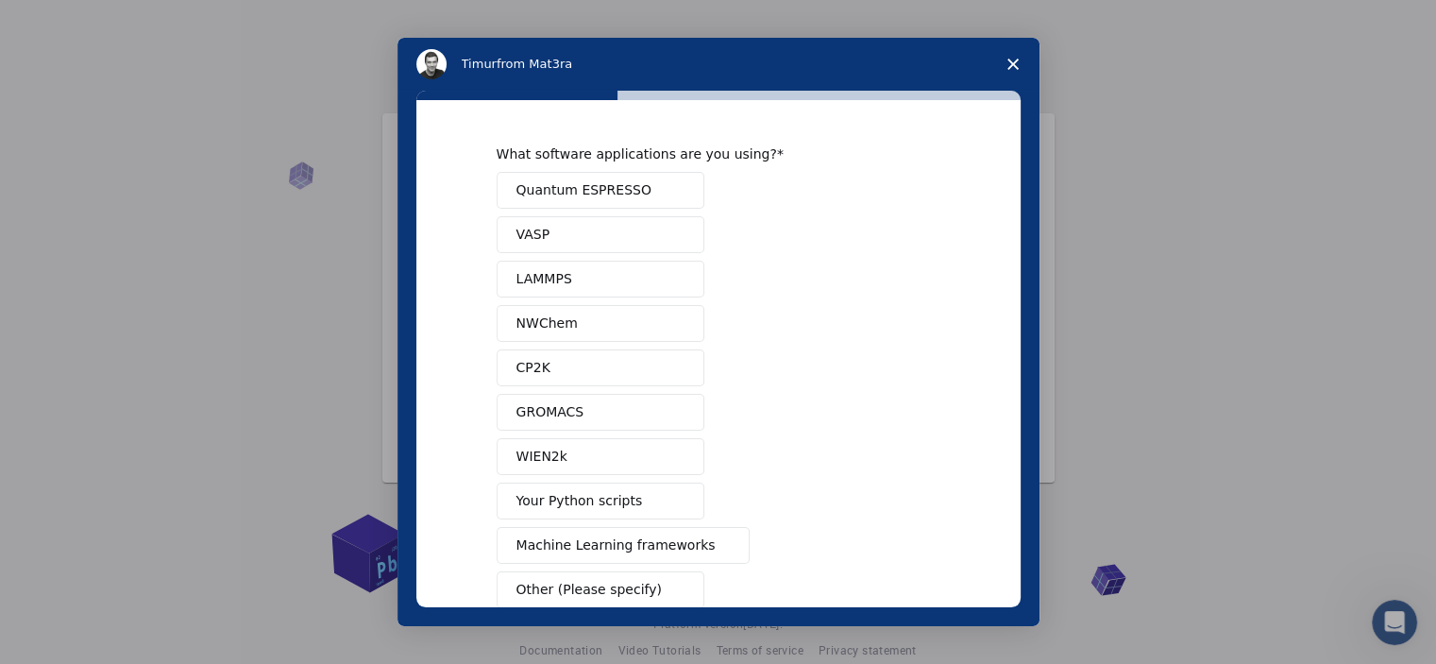
click at [600, 187] on span "Quantum ESPRESSO" at bounding box center [583, 190] width 135 height 20
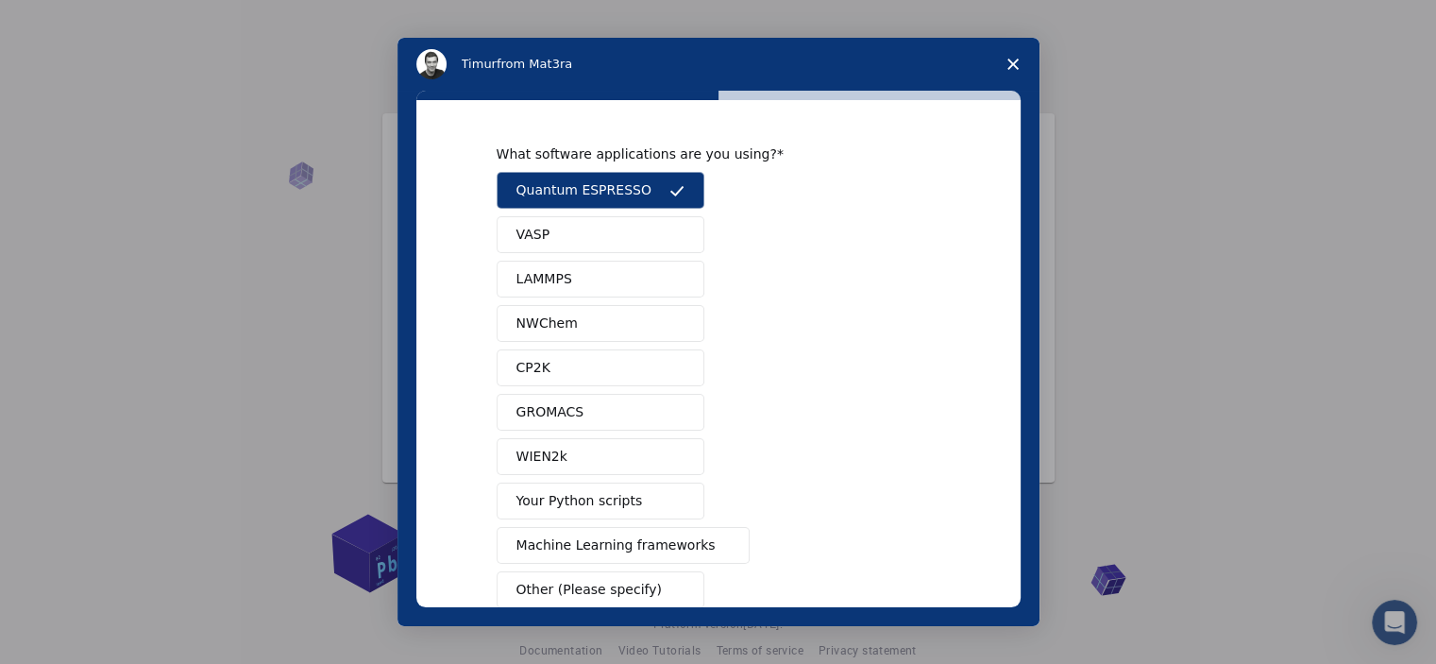
click at [651, 549] on span "Machine Learning frameworks" at bounding box center [615, 545] width 199 height 20
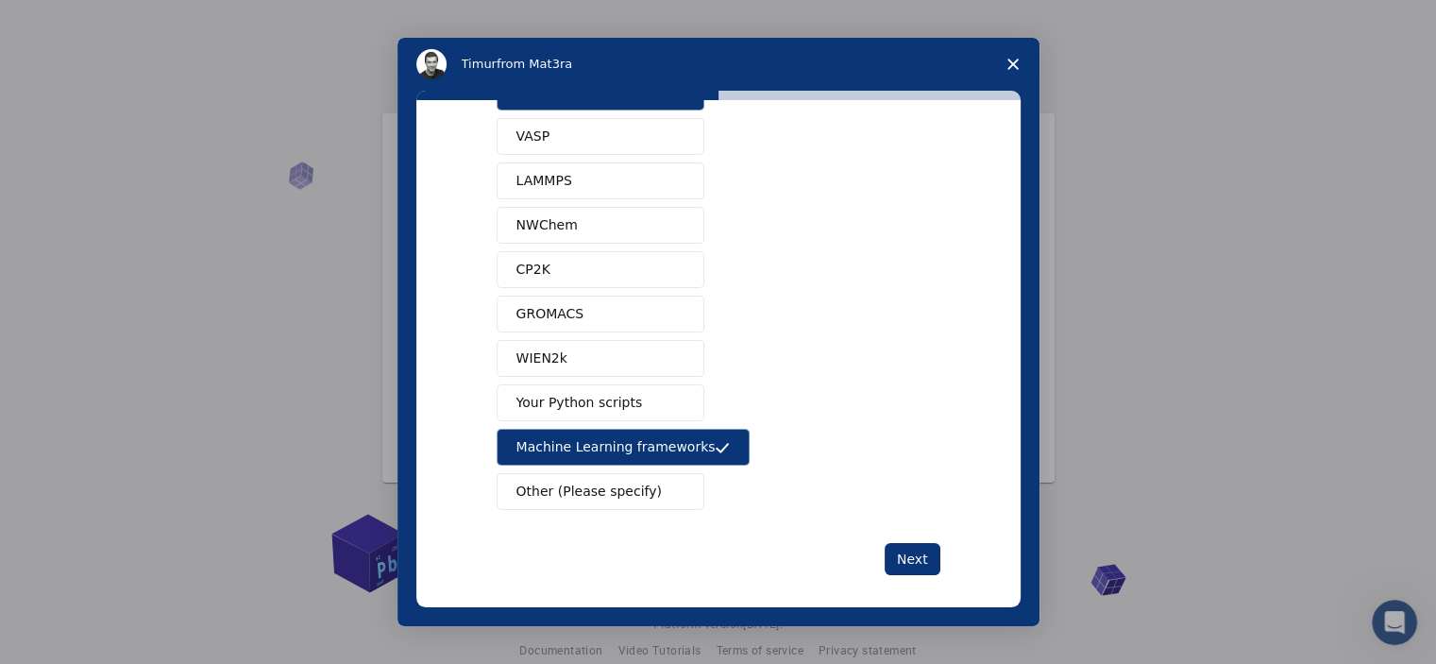
scroll to position [107, 0]
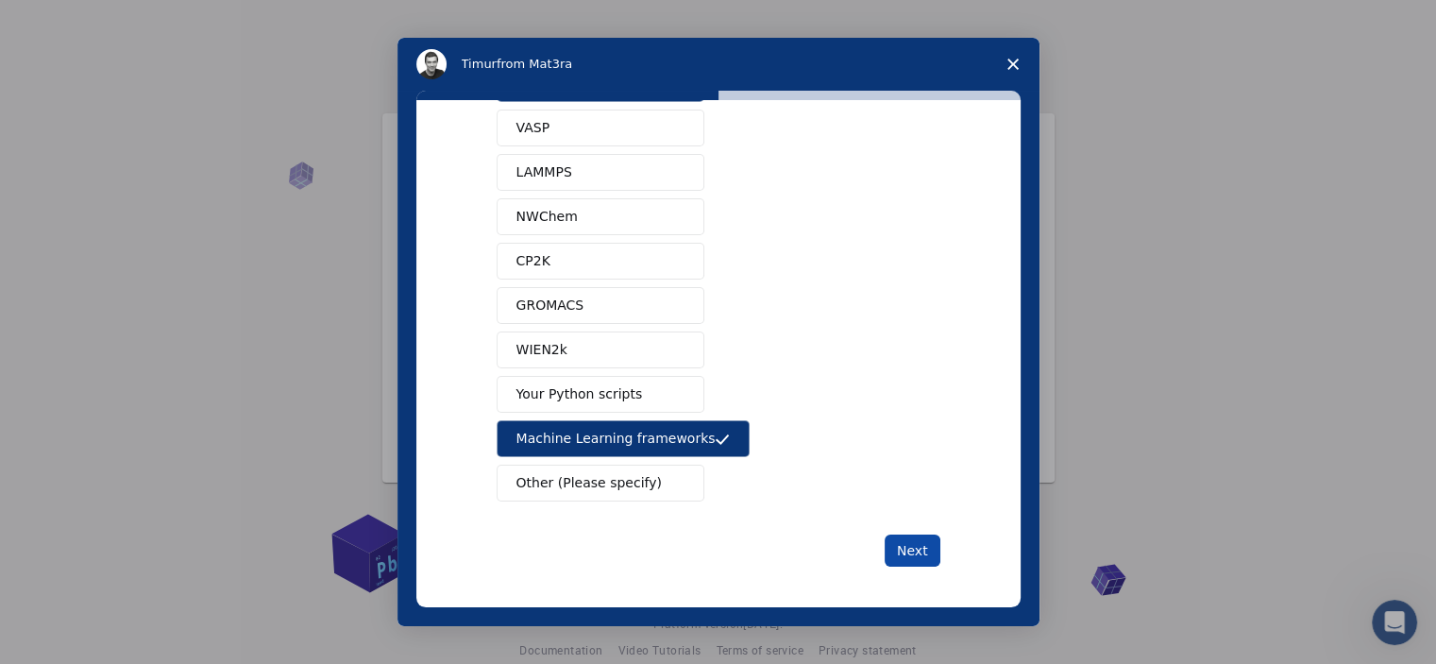
click at [904, 537] on button "Next" at bounding box center [912, 550] width 56 height 32
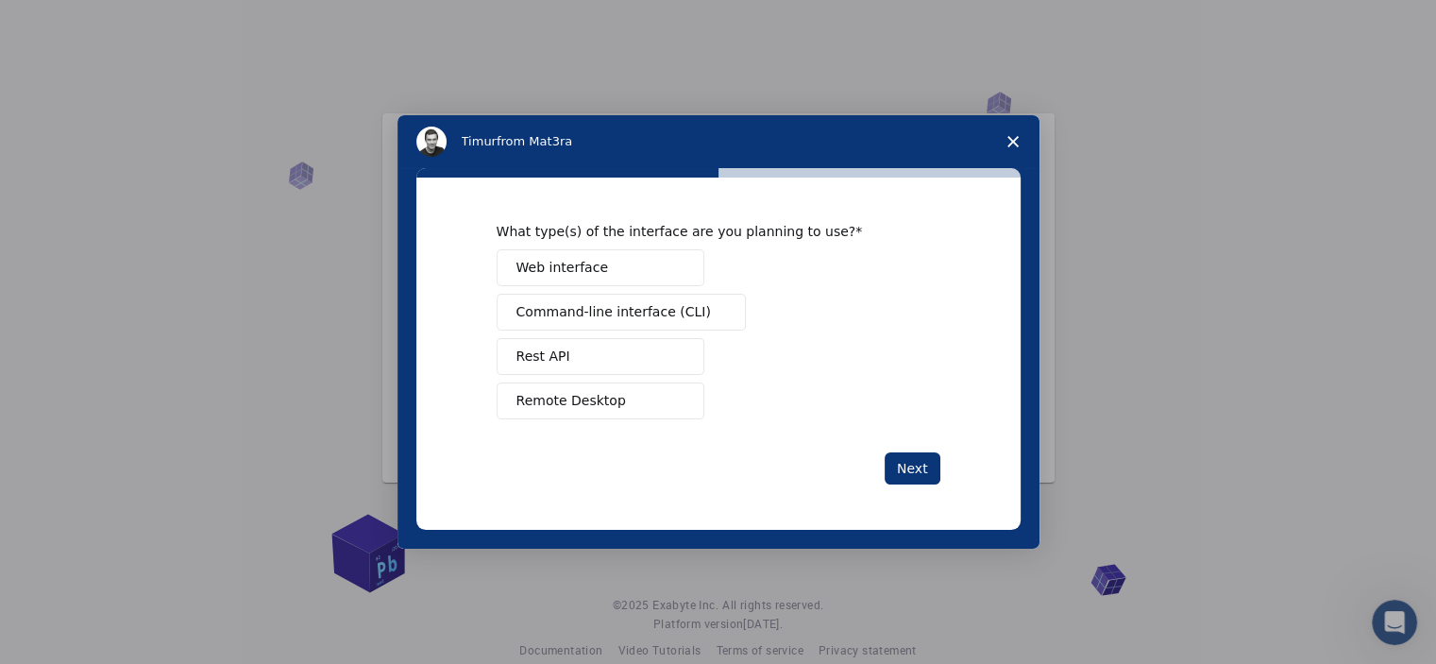
click at [569, 402] on span "Remote Desktop" at bounding box center [571, 401] width 110 height 20
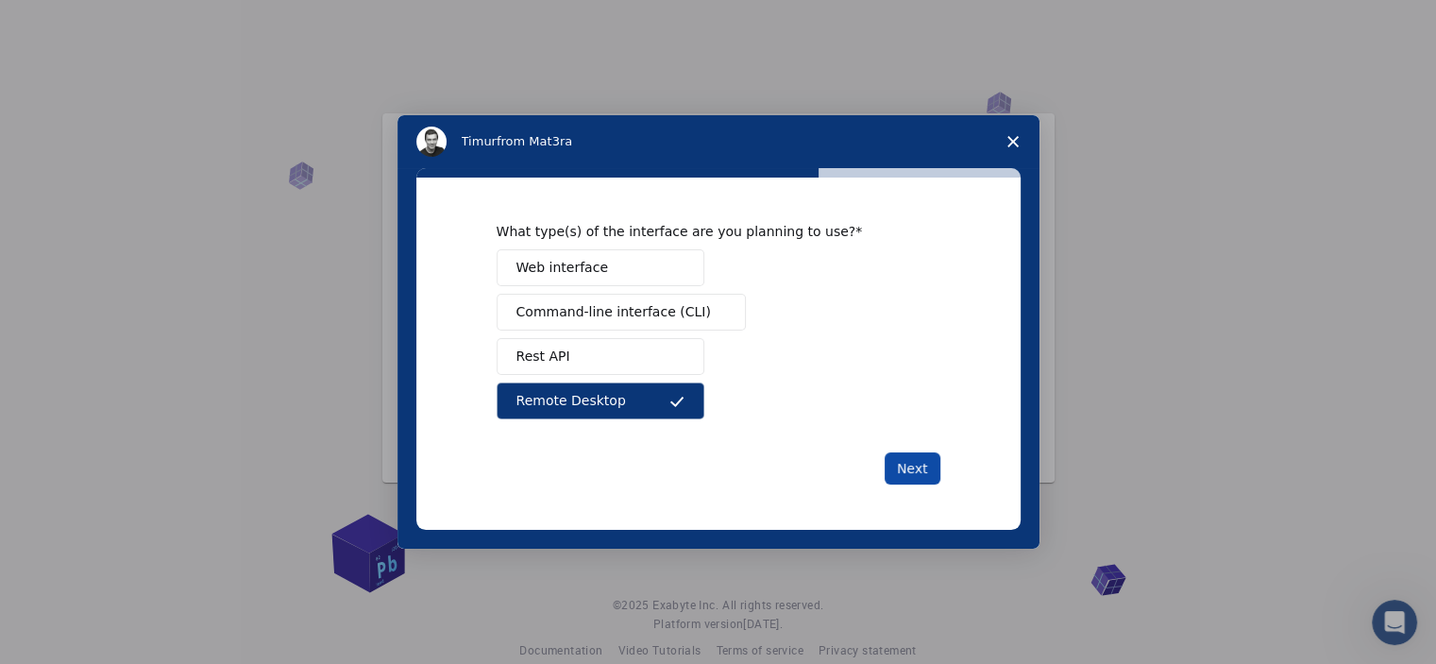
click at [908, 460] on button "Next" at bounding box center [912, 468] width 56 height 32
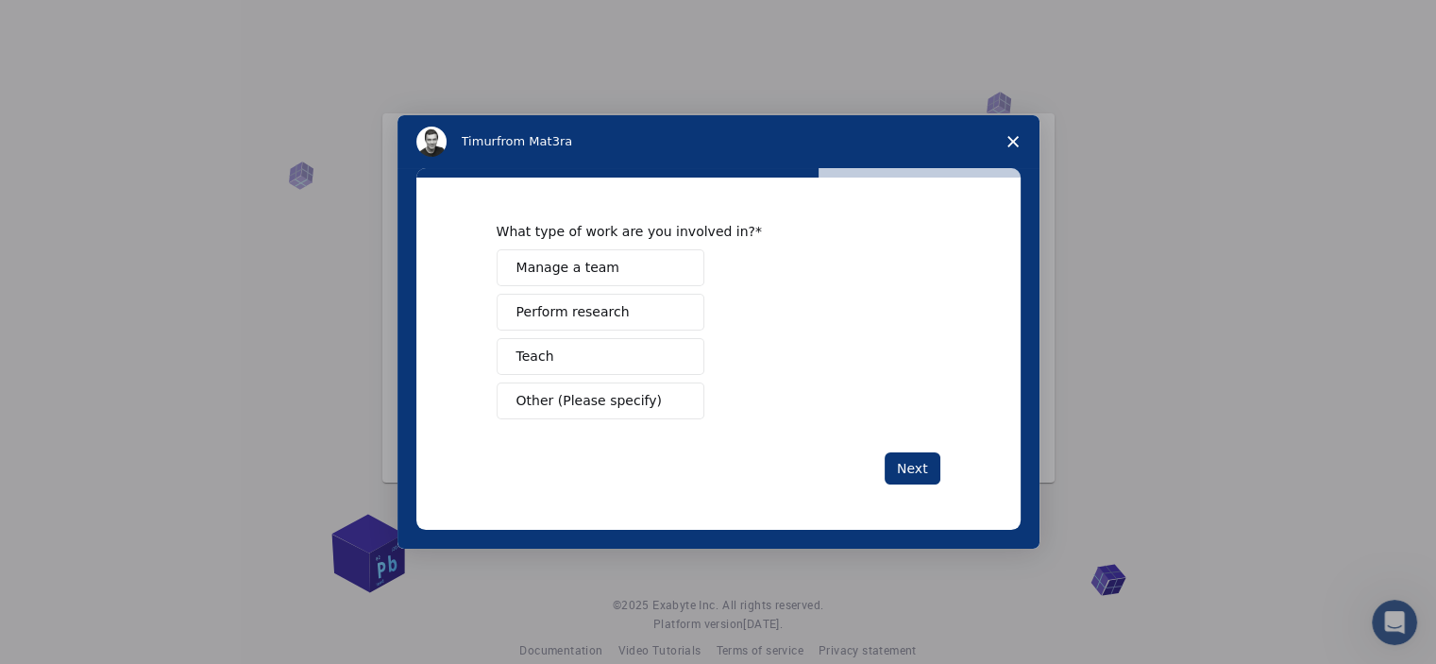
click at [585, 317] on span "Perform research" at bounding box center [572, 312] width 113 height 20
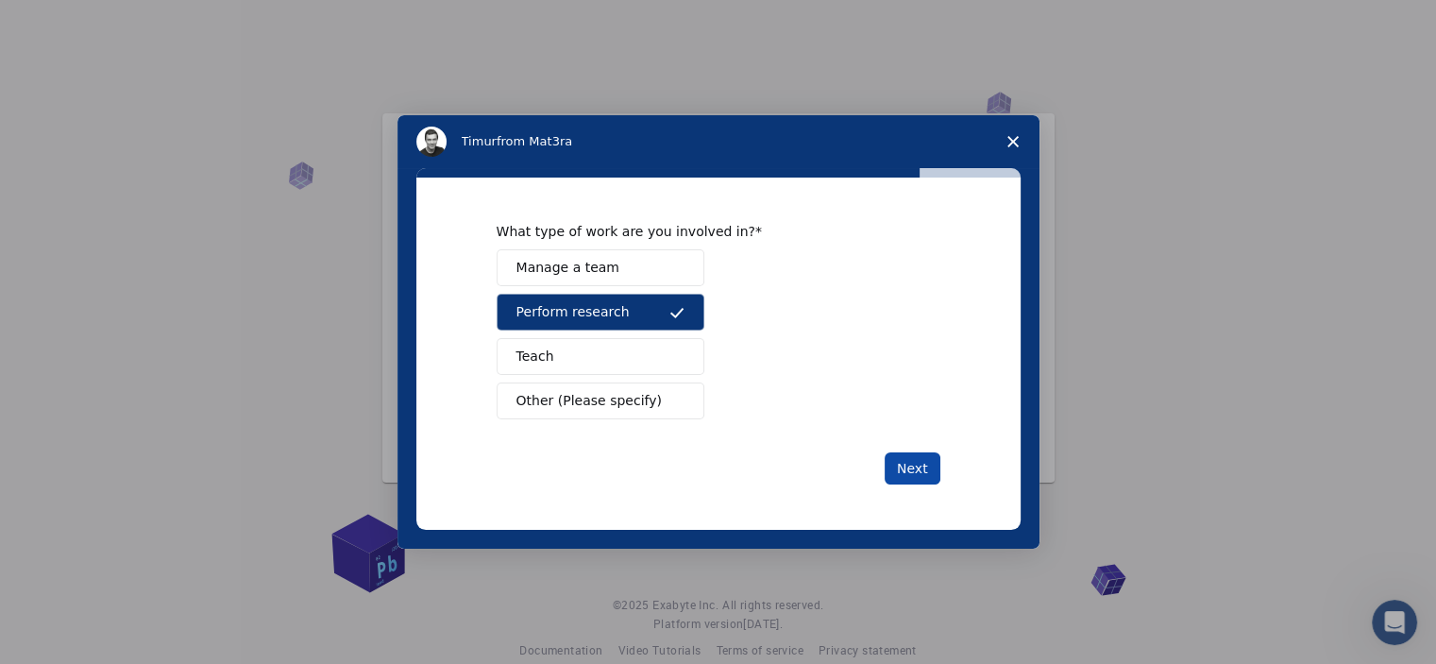
click at [921, 466] on button "Next" at bounding box center [912, 468] width 56 height 32
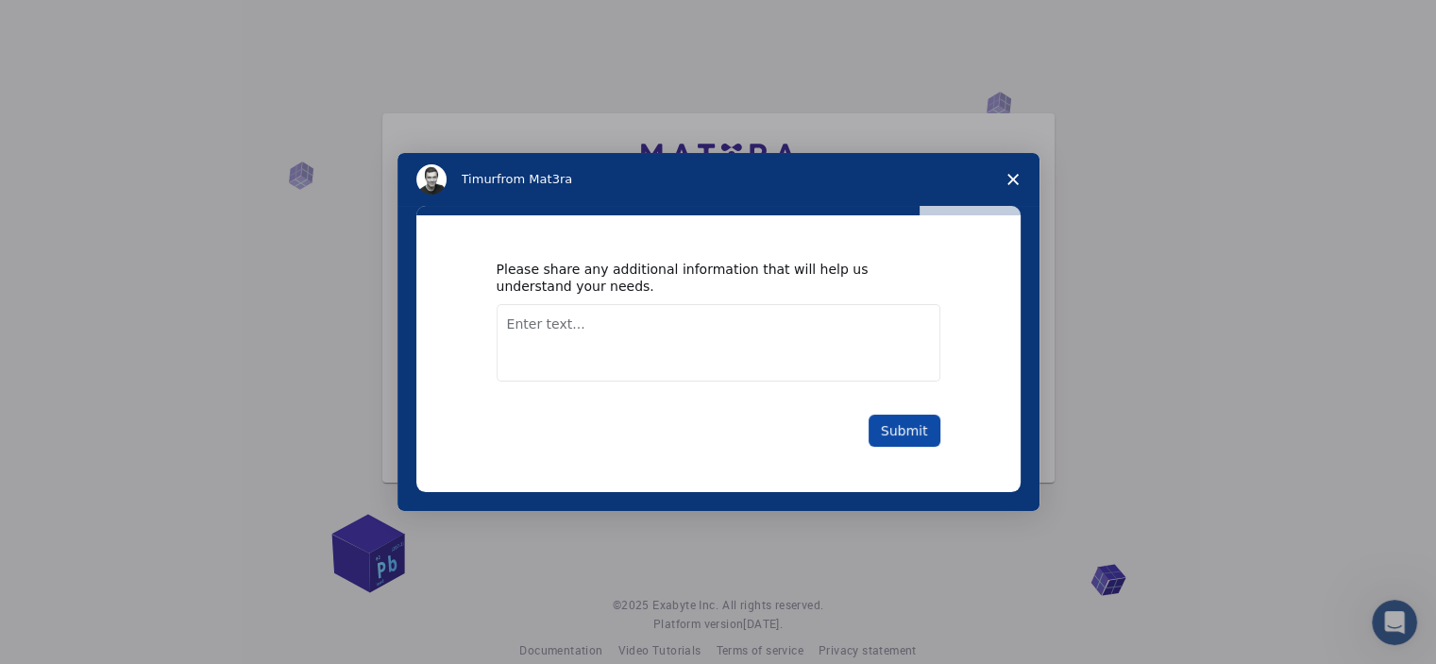
click at [888, 423] on button "Submit" at bounding box center [904, 430] width 72 height 32
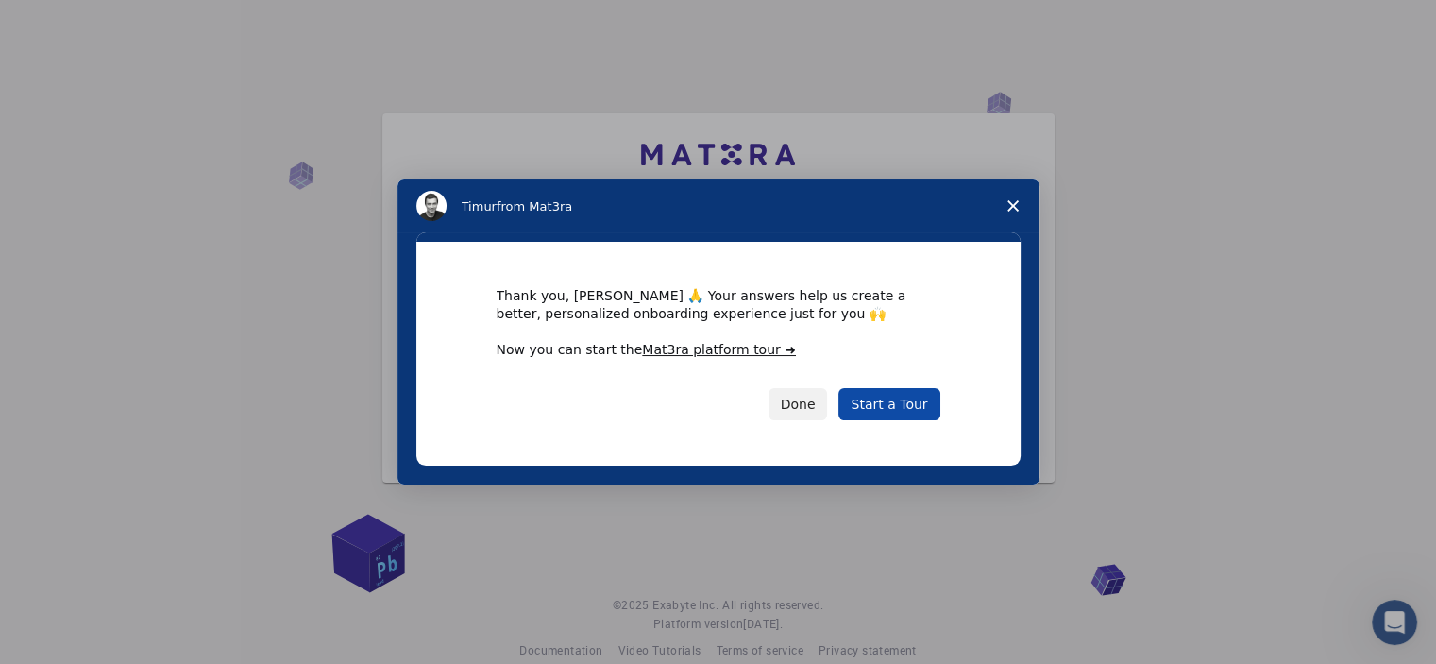
click at [887, 411] on link "Start a Tour" at bounding box center [888, 404] width 101 height 32
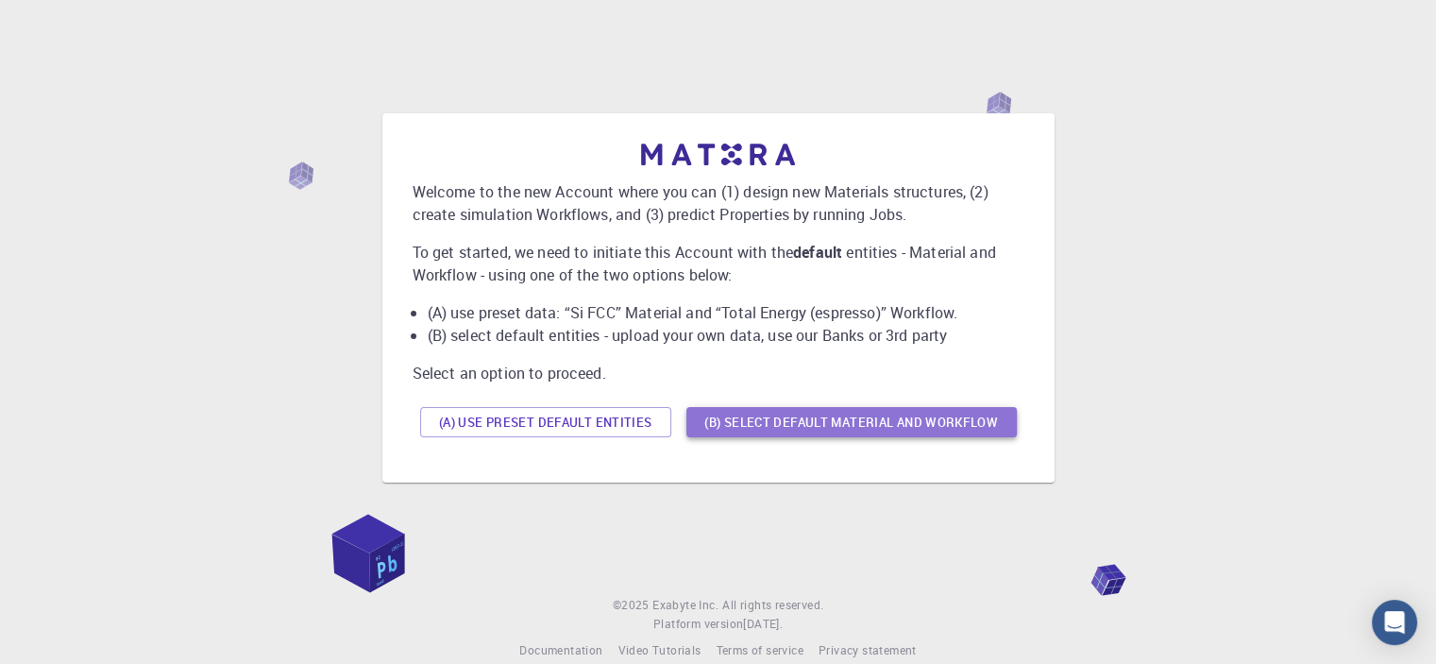
click at [744, 425] on button "(B) Select default material and workflow" at bounding box center [851, 422] width 330 height 30
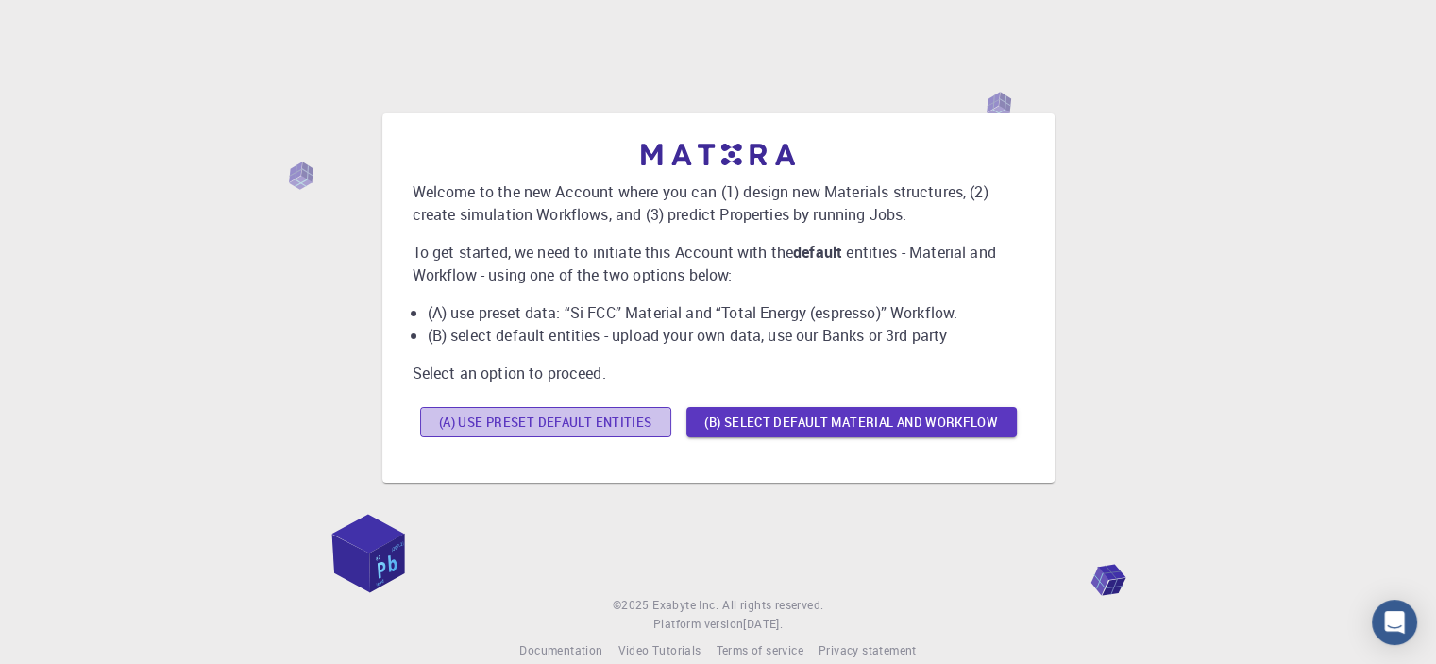
click at [566, 419] on button "(A) Use preset default entities" at bounding box center [545, 422] width 251 height 30
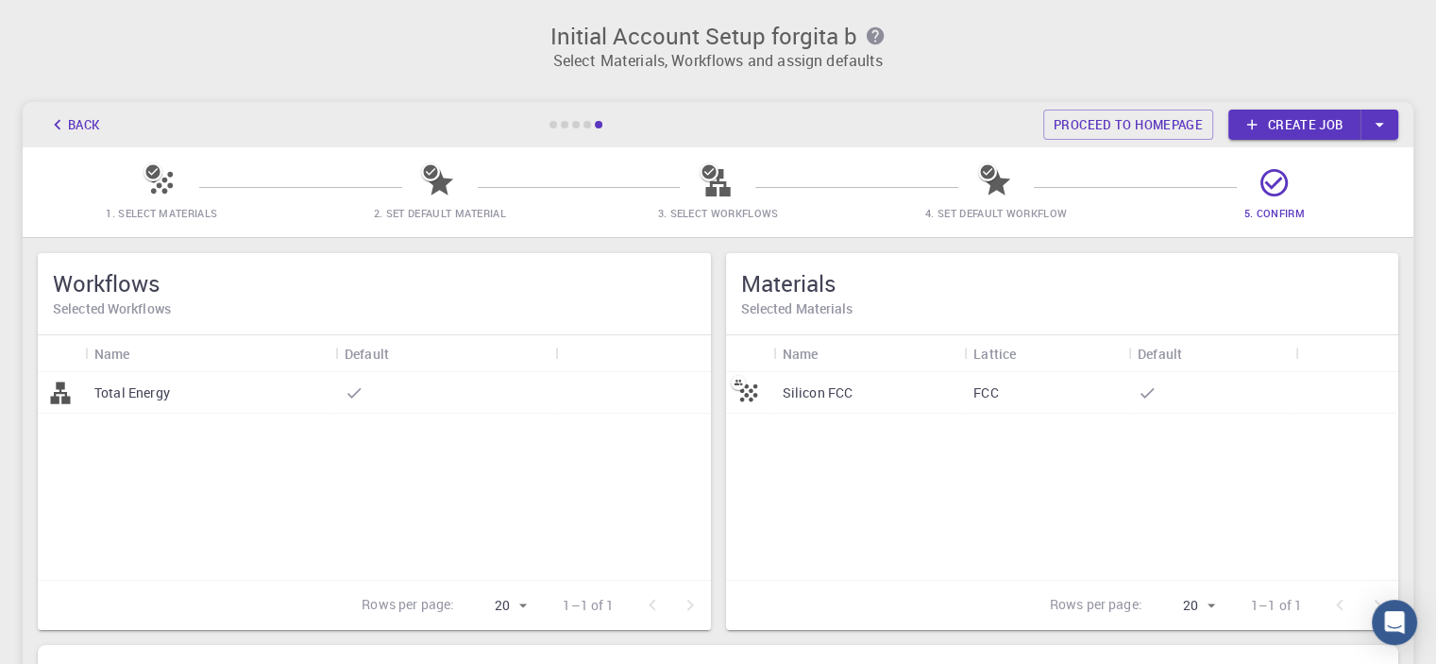
click at [817, 407] on div "Silicon FCC" at bounding box center [869, 393] width 192 height 42
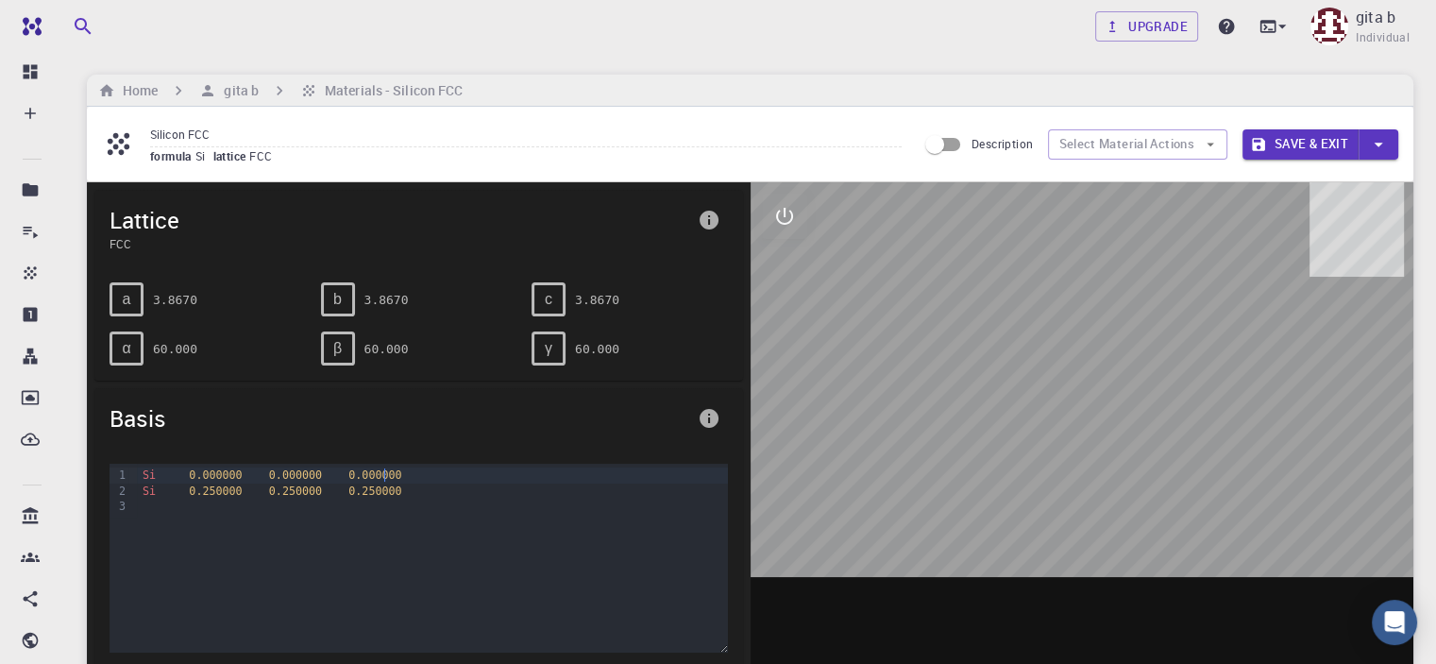
click at [487, 476] on div "Si 0.000000 0.000000 0.000000" at bounding box center [432, 474] width 590 height 15
drag, startPoint x: 1110, startPoint y: 287, endPoint x: 961, endPoint y: 332, distance: 155.9
click at [961, 332] on div at bounding box center [1082, 475] width 664 height 587
click at [1159, 148] on button "Select Material Actions" at bounding box center [1137, 144] width 179 height 30
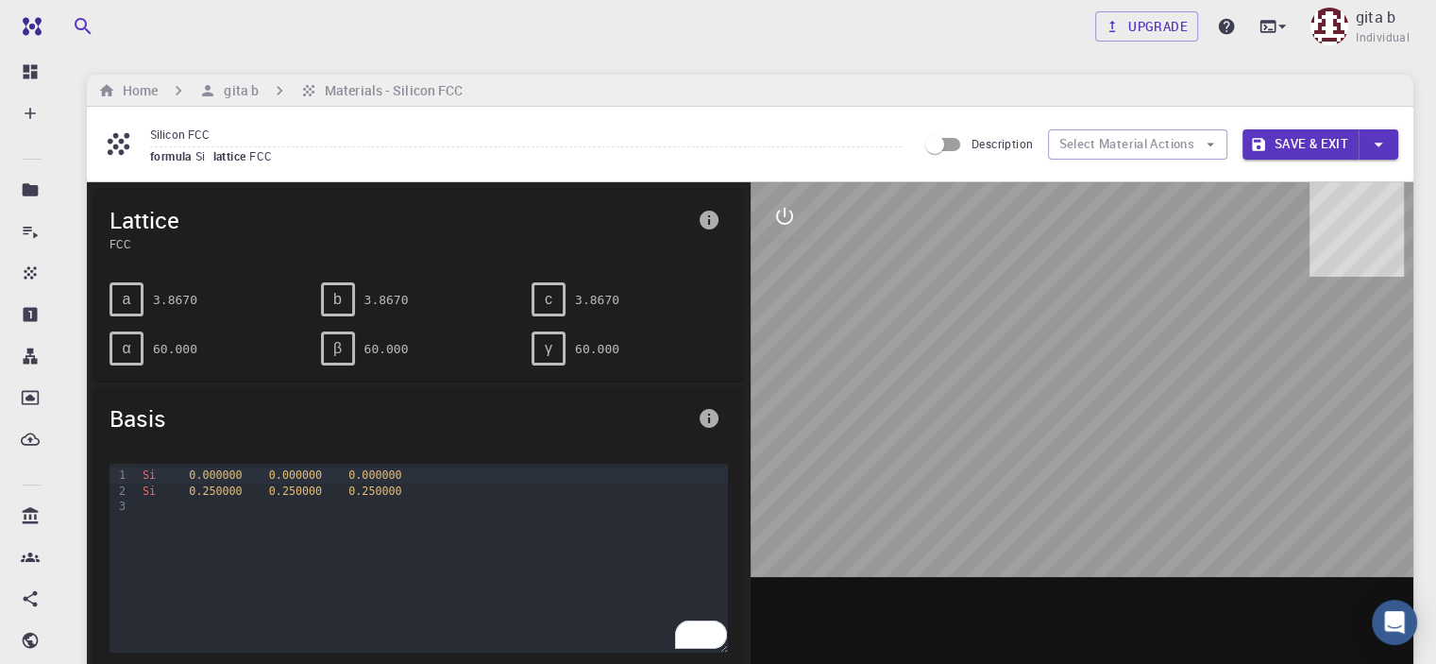
click at [190, 160] on span "formula" at bounding box center [172, 155] width 45 height 15
click at [268, 507] on div "To enrich screen reader interactions, please activate Accessibility in Grammarl…" at bounding box center [432, 505] width 590 height 15
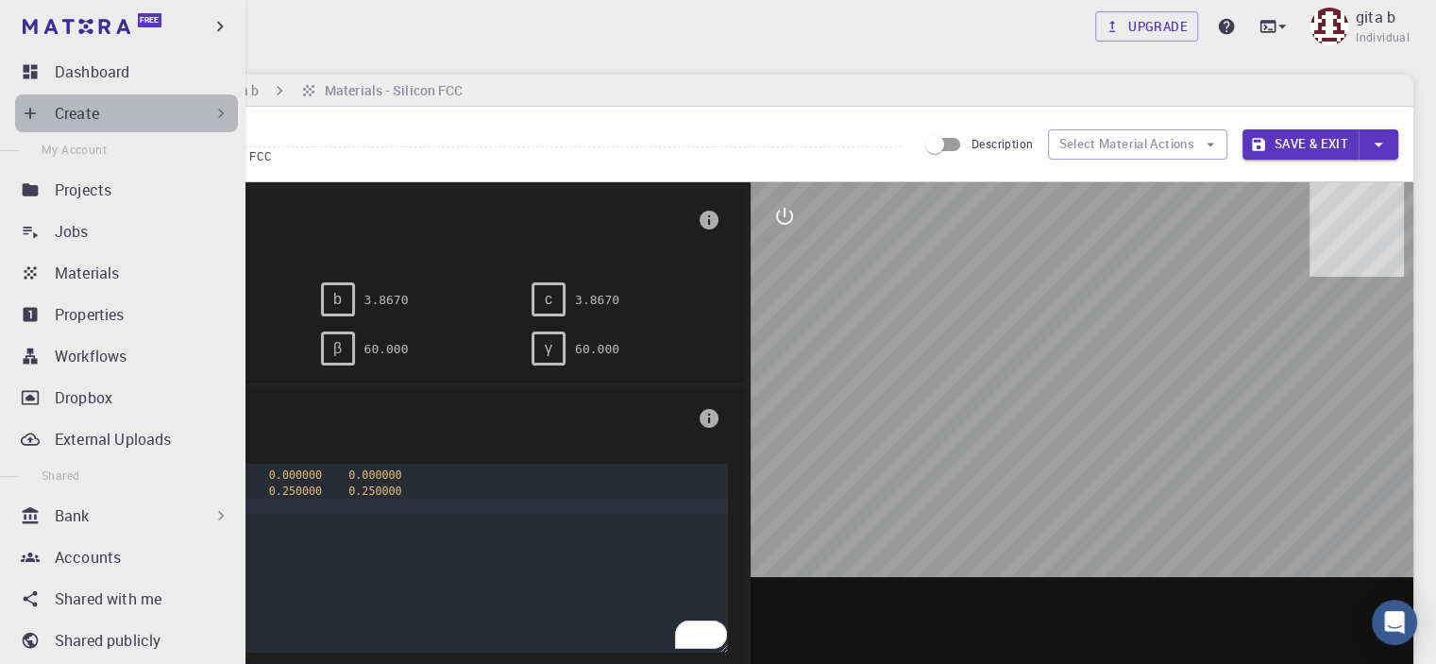
click at [179, 108] on div "Create" at bounding box center [143, 113] width 176 height 23
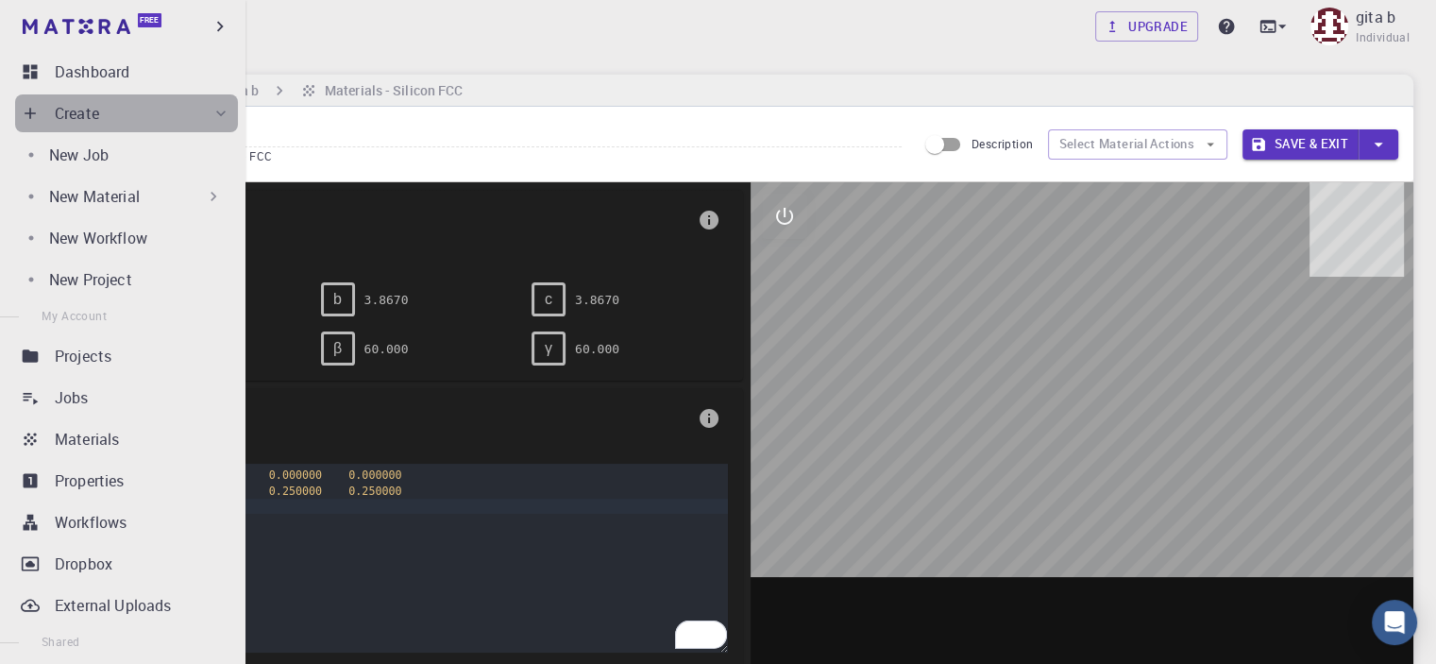
click at [179, 108] on div "Create" at bounding box center [143, 113] width 176 height 23
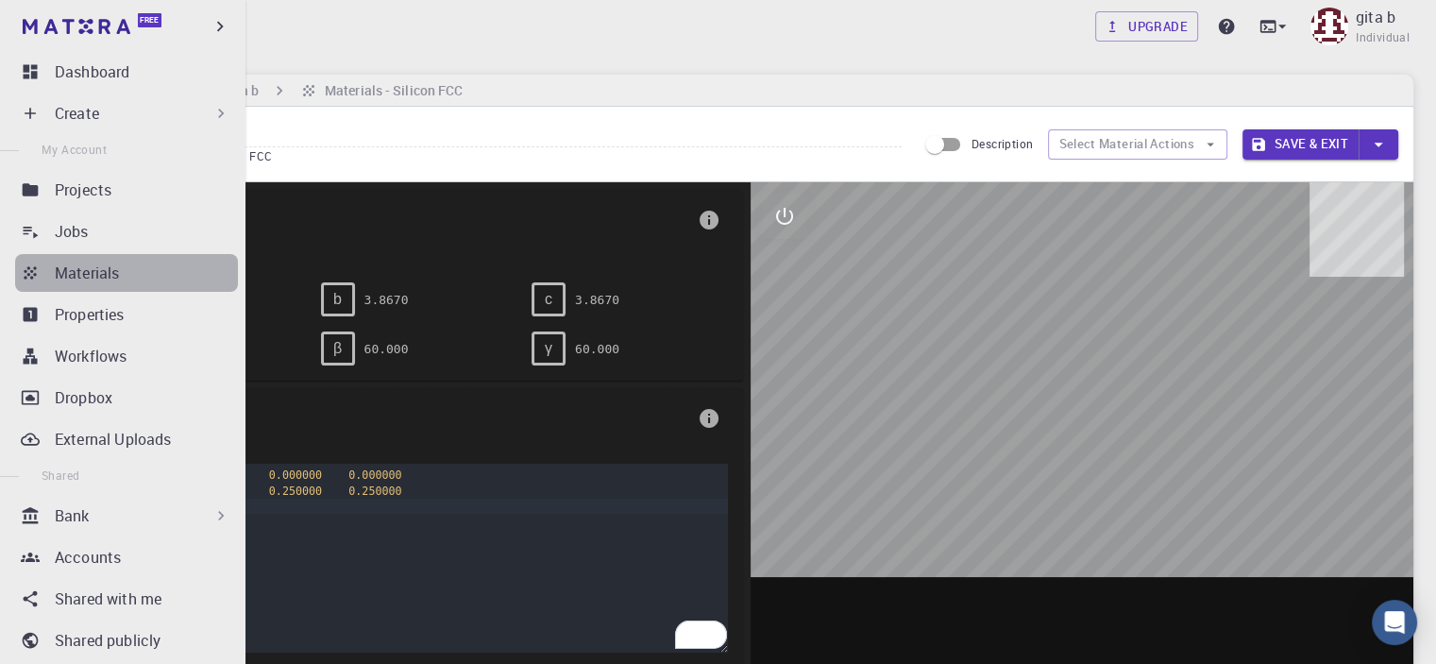
click at [126, 263] on div "Materials" at bounding box center [146, 272] width 183 height 23
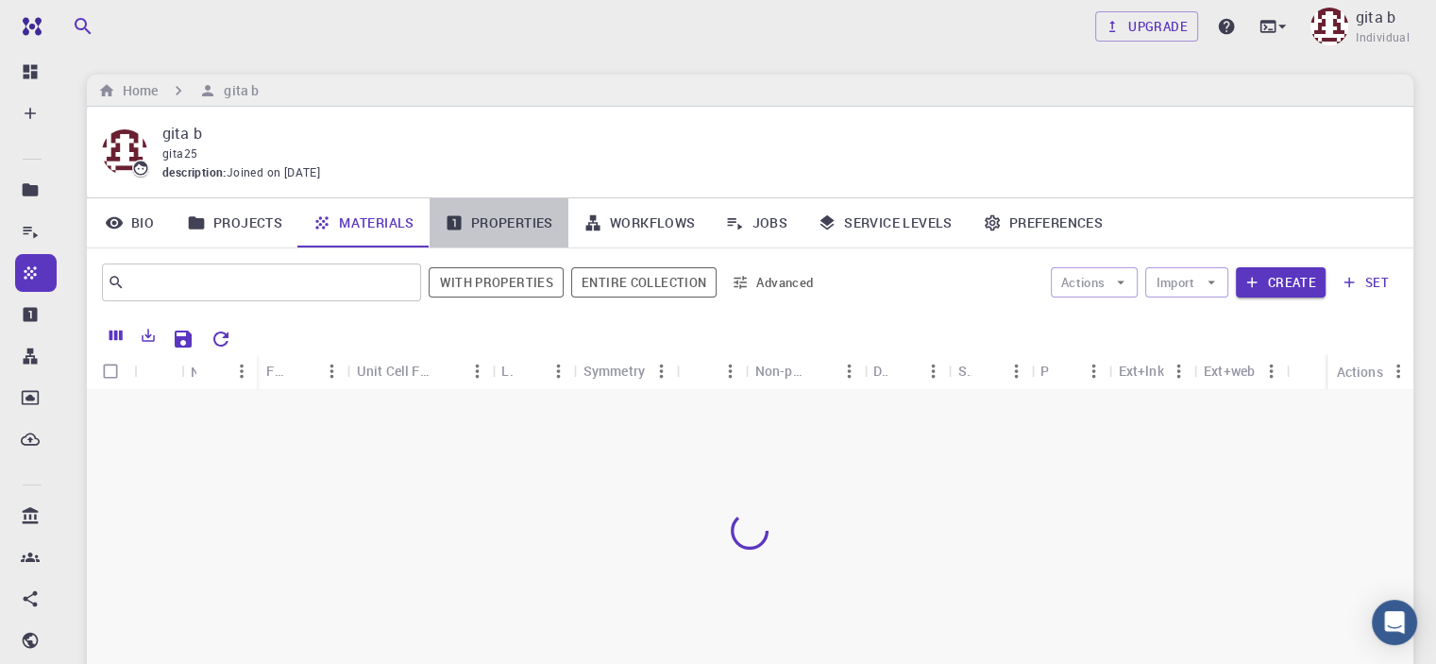
click at [514, 233] on link "Properties" at bounding box center [499, 222] width 139 height 49
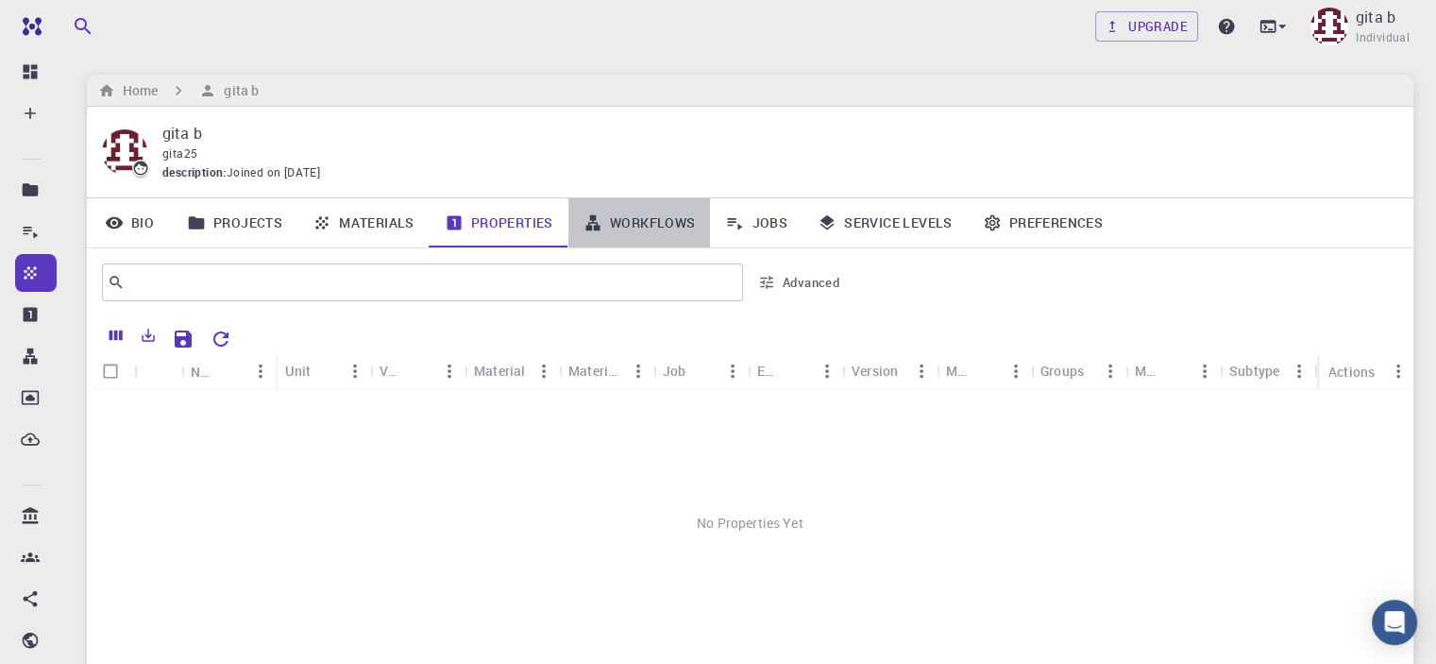
click at [706, 216] on link "Workflows" at bounding box center [639, 222] width 143 height 49
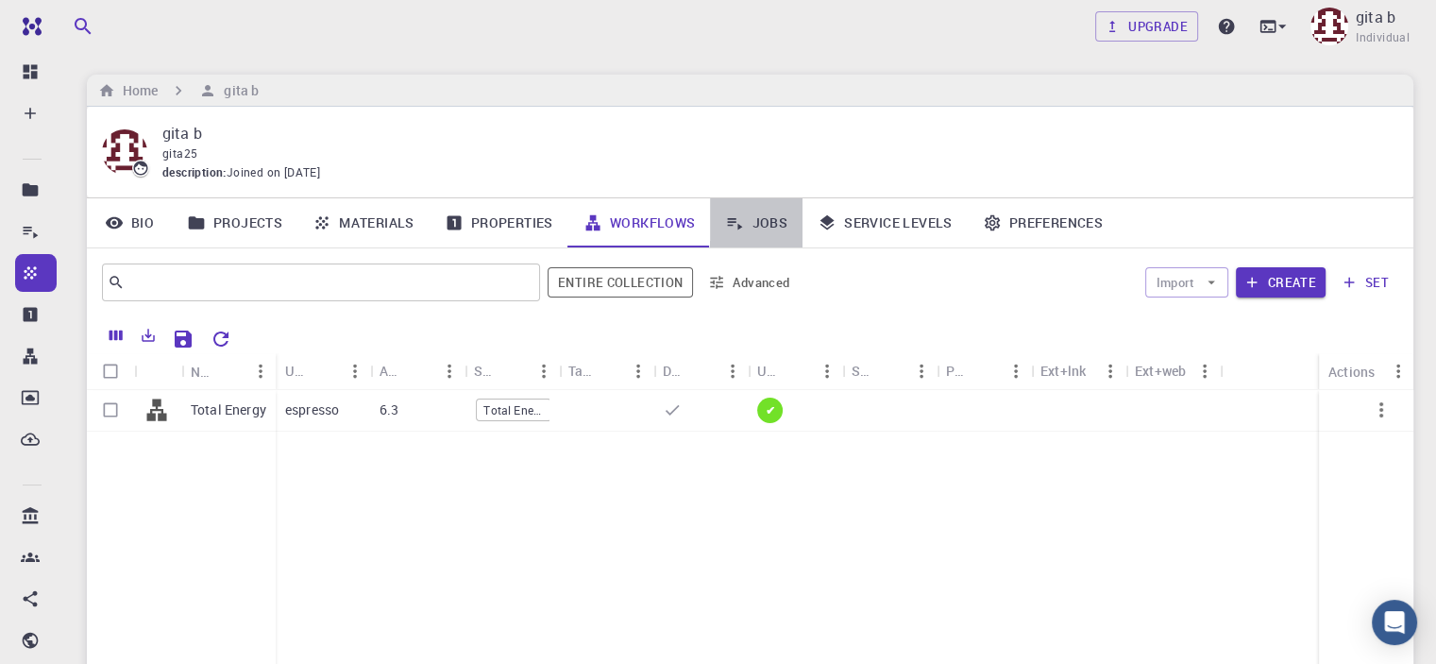
click at [772, 209] on link "Jobs" at bounding box center [756, 222] width 93 height 49
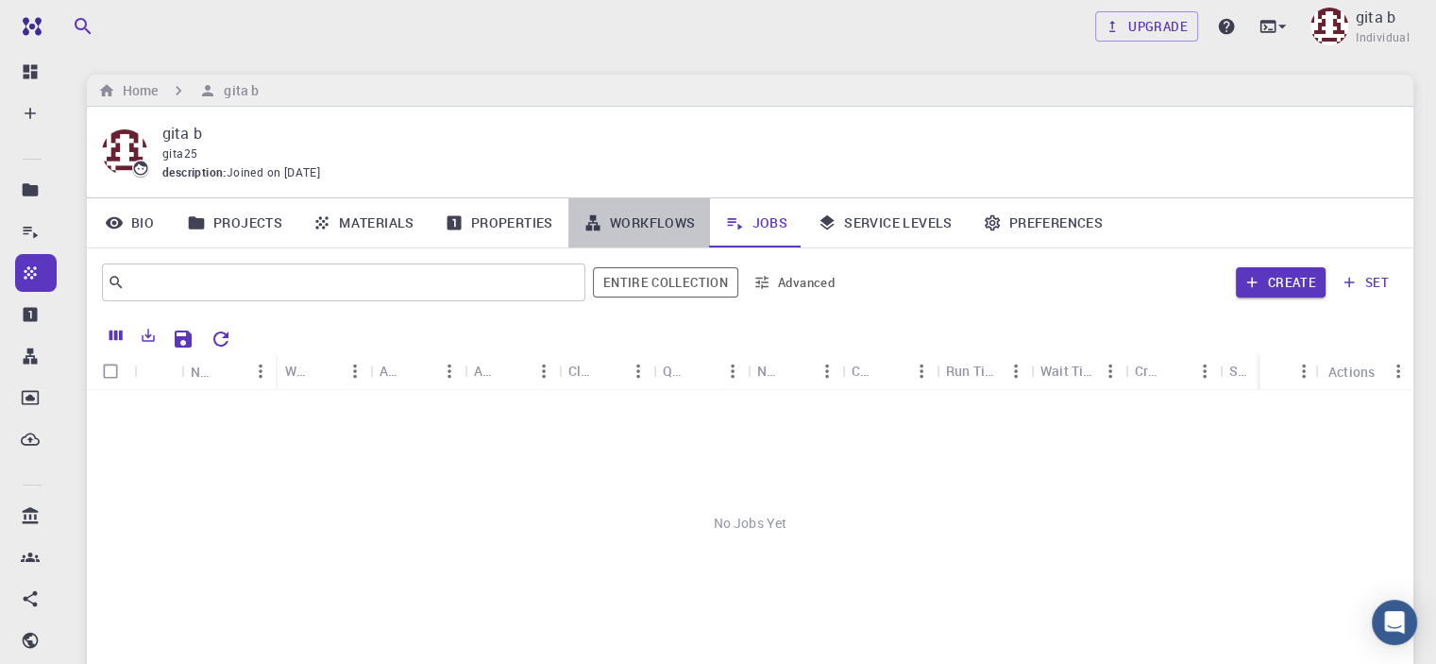
click at [675, 215] on link "Workflows" at bounding box center [639, 222] width 143 height 49
